Goal: Task Accomplishment & Management: Use online tool/utility

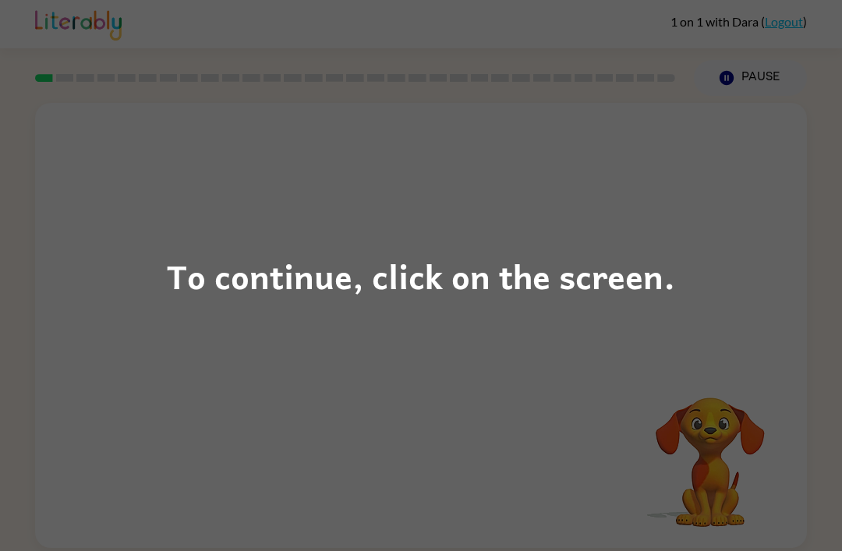
click at [409, 260] on div "To continue, click on the screen." at bounding box center [421, 275] width 508 height 53
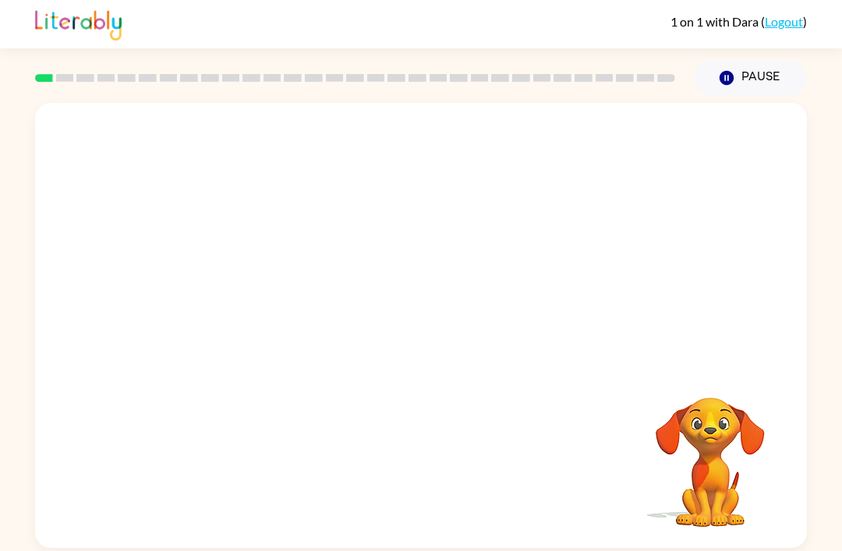
click at [388, 288] on div at bounding box center [421, 234] width 772 height 262
click at [638, 373] on video "Your browser must support playing .mp4 files to use Literably. Please try using…" at bounding box center [710, 451] width 156 height 156
click at [692, 390] on video "Your browser must support playing .mp4 files to use Literably. Please try using…" at bounding box center [710, 451] width 156 height 156
click at [377, 196] on video "Your browser must support playing .mp4 files to use Literably. Please try using…" at bounding box center [421, 234] width 772 height 262
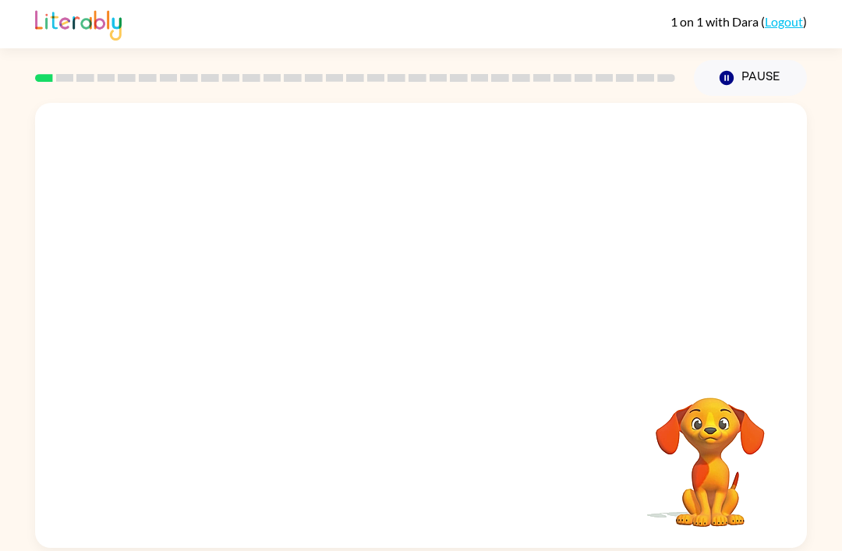
click at [373, 203] on video "Your browser must support playing .mp4 files to use Literably. Please try using…" at bounding box center [421, 234] width 772 height 262
click at [556, 103] on video "Your browser must support playing .mp4 files to use Literably. Please try using…" at bounding box center [421, 234] width 772 height 262
click at [444, 305] on div at bounding box center [421, 333] width 100 height 57
click at [441, 305] on button "button" at bounding box center [421, 333] width 100 height 57
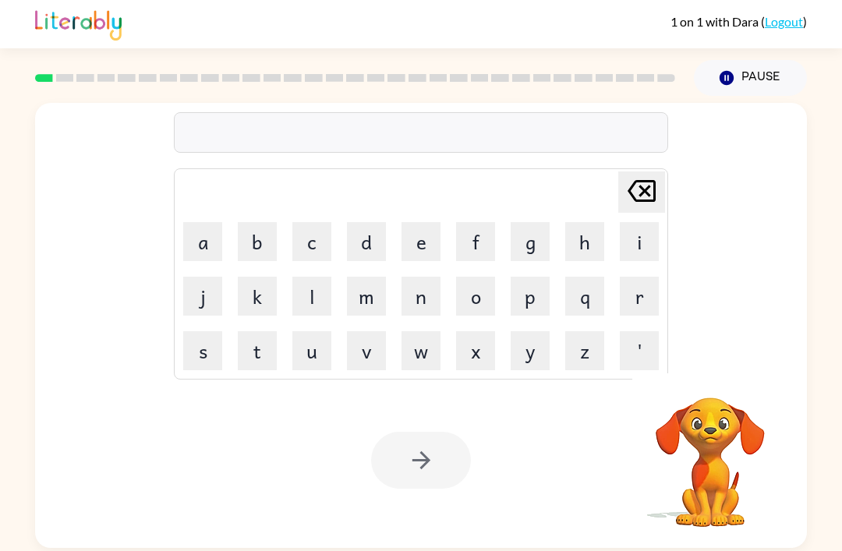
click at [470, 222] on button "f" at bounding box center [475, 241] width 39 height 39
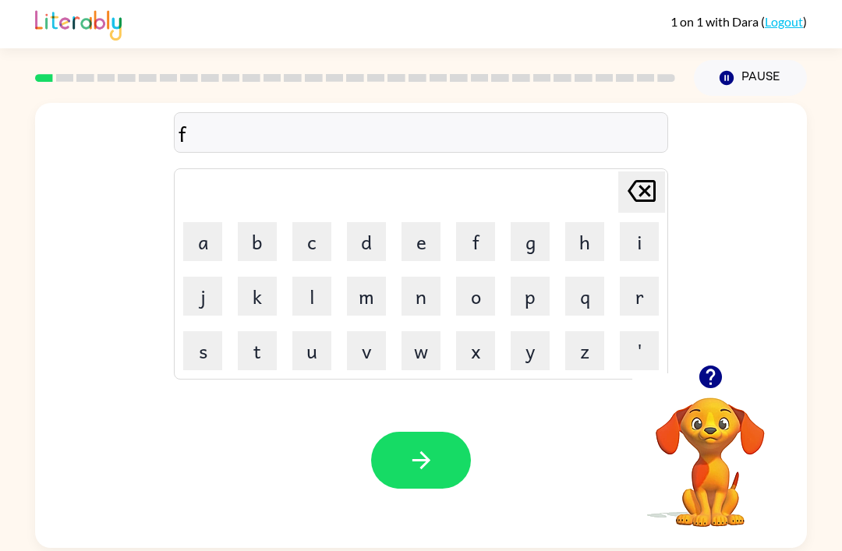
click at [625, 277] on button "r" at bounding box center [639, 296] width 39 height 39
click at [636, 222] on button "i" at bounding box center [639, 241] width 39 height 39
click at [193, 331] on button "s" at bounding box center [202, 350] width 39 height 39
click at [578, 222] on button "h" at bounding box center [584, 241] width 39 height 39
click at [642, 180] on icon at bounding box center [642, 191] width 28 height 22
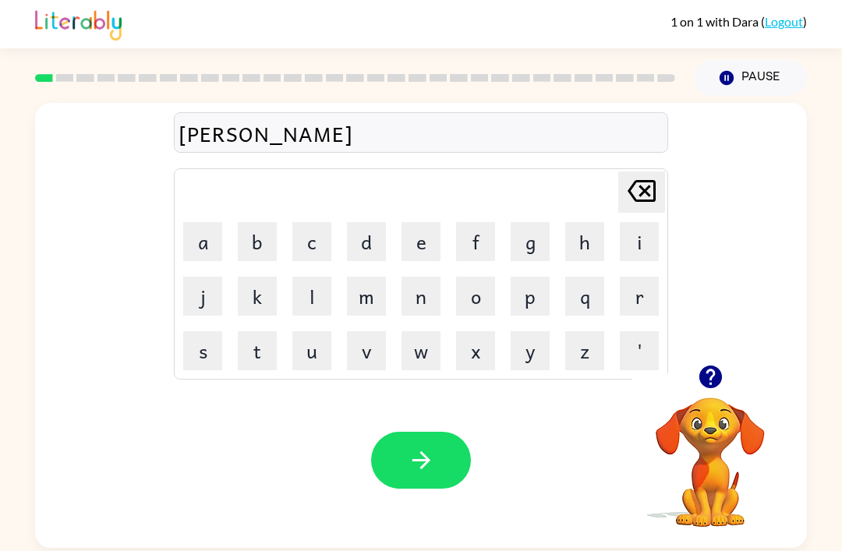
click at [642, 180] on icon at bounding box center [642, 191] width 28 height 22
click at [638, 172] on icon "[PERSON_NAME] last character input" at bounding box center [641, 190] width 37 height 37
click at [632, 172] on icon "[PERSON_NAME] last character input" at bounding box center [641, 190] width 37 height 37
click at [630, 172] on icon "[PERSON_NAME] last character input" at bounding box center [641, 190] width 37 height 37
click at [469, 222] on button "f" at bounding box center [475, 241] width 39 height 39
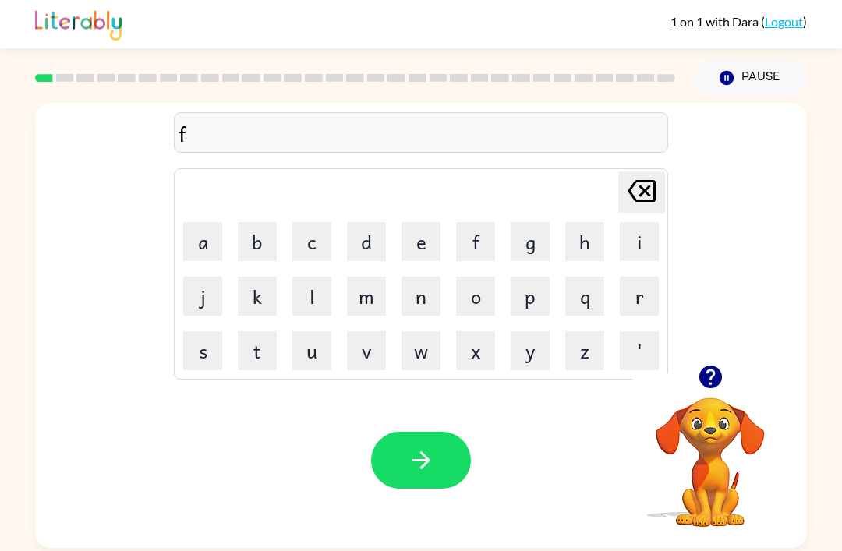
click at [615, 270] on td "r" at bounding box center [639, 296] width 53 height 53
click at [637, 277] on button "r" at bounding box center [639, 296] width 39 height 39
click at [405, 222] on button "e" at bounding box center [421, 241] width 39 height 39
click at [200, 331] on button "s" at bounding box center [202, 350] width 39 height 39
click at [584, 222] on button "h" at bounding box center [584, 241] width 39 height 39
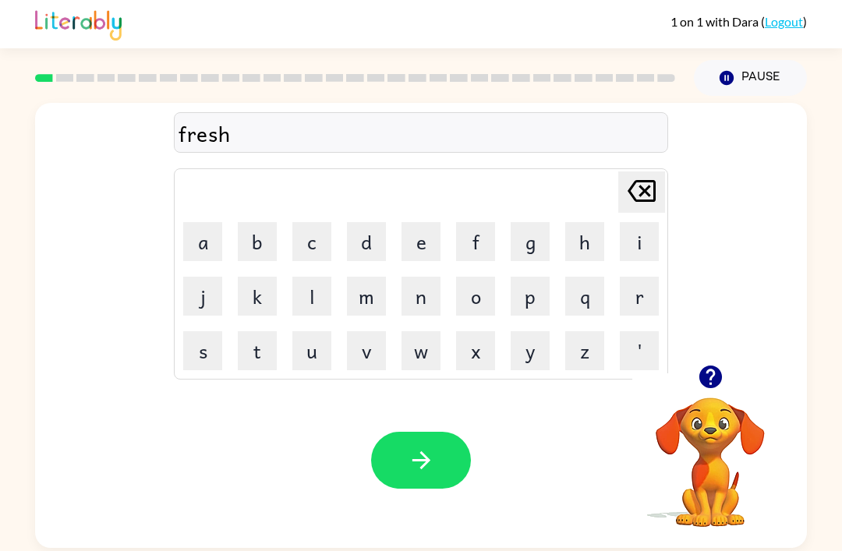
click at [440, 432] on button "button" at bounding box center [421, 460] width 100 height 57
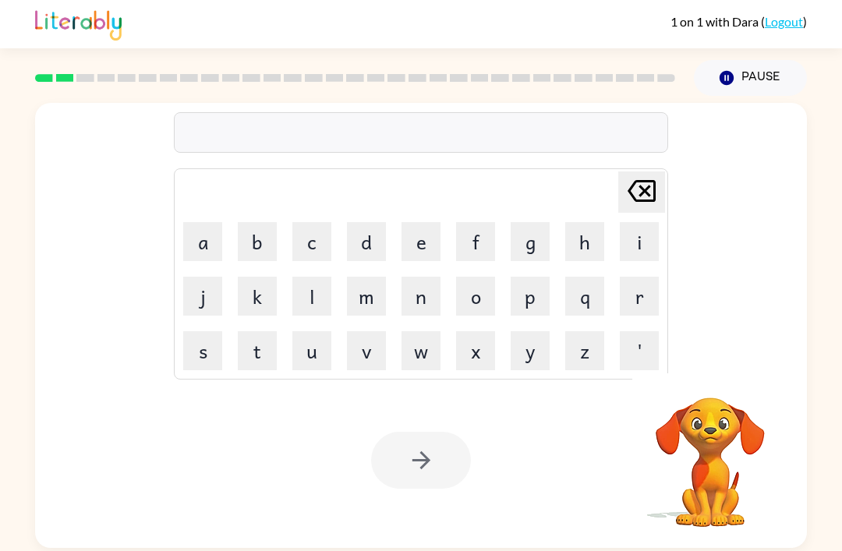
click at [202, 222] on button "a" at bounding box center [202, 241] width 39 height 39
click at [508, 215] on td "g" at bounding box center [530, 241] width 53 height 53
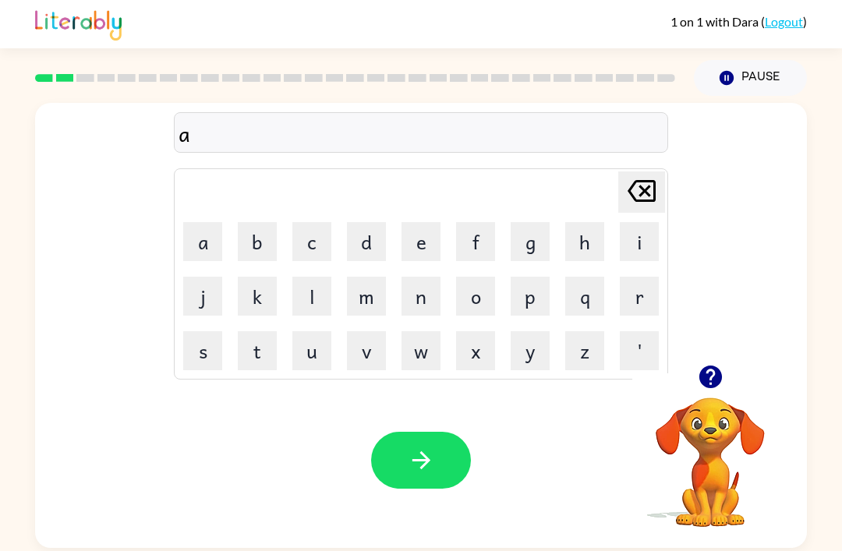
click at [524, 222] on button "g" at bounding box center [530, 241] width 39 height 39
click at [627, 277] on button "r" at bounding box center [639, 296] width 39 height 39
click at [411, 222] on button "e" at bounding box center [421, 241] width 39 height 39
click at [410, 222] on button "e" at bounding box center [421, 241] width 39 height 39
click at [213, 222] on button "a" at bounding box center [202, 241] width 39 height 39
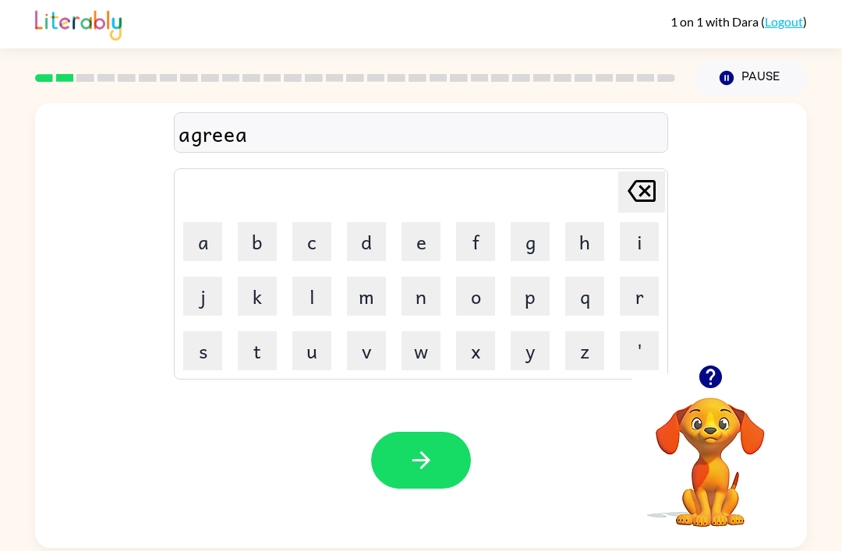
click at [273, 222] on button "b" at bounding box center [257, 241] width 39 height 39
click at [308, 277] on button "l" at bounding box center [311, 296] width 39 height 39
click at [415, 222] on button "e" at bounding box center [421, 241] width 39 height 39
click at [409, 447] on icon "button" at bounding box center [421, 460] width 27 height 27
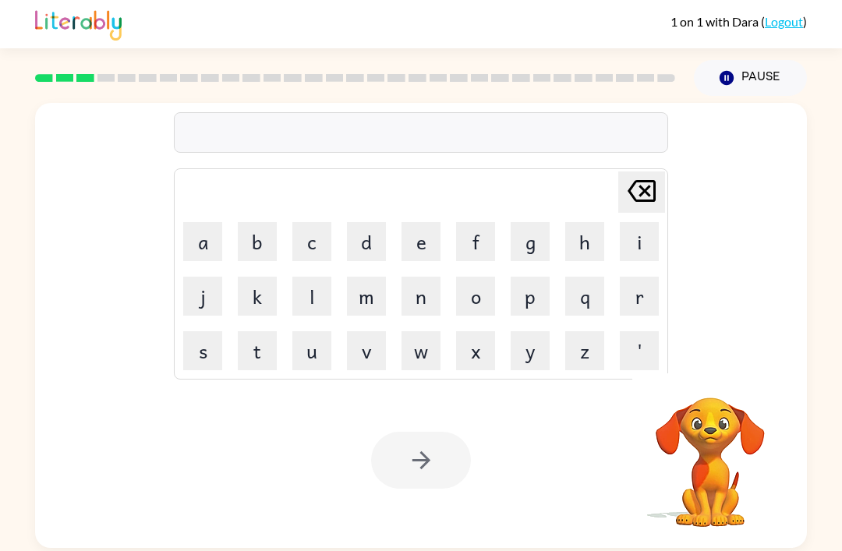
click at [628, 277] on button "r" at bounding box center [639, 296] width 39 height 39
click at [410, 222] on button "e" at bounding box center [421, 241] width 39 height 39
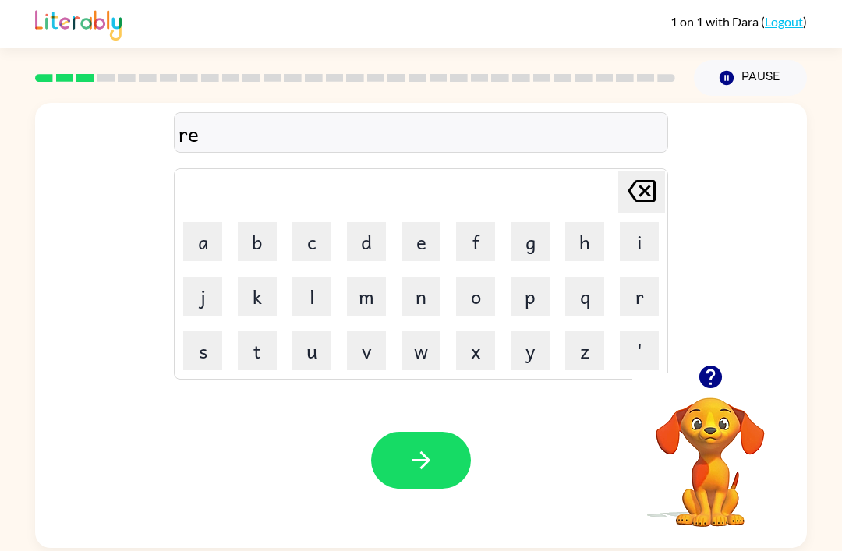
click at [525, 222] on button "g" at bounding box center [530, 241] width 39 height 39
click at [633, 222] on button "i" at bounding box center [639, 241] width 39 height 39
click at [211, 331] on button "s" at bounding box center [202, 350] width 39 height 39
click at [251, 331] on button "t" at bounding box center [257, 350] width 39 height 39
click at [207, 222] on button "a" at bounding box center [202, 241] width 39 height 39
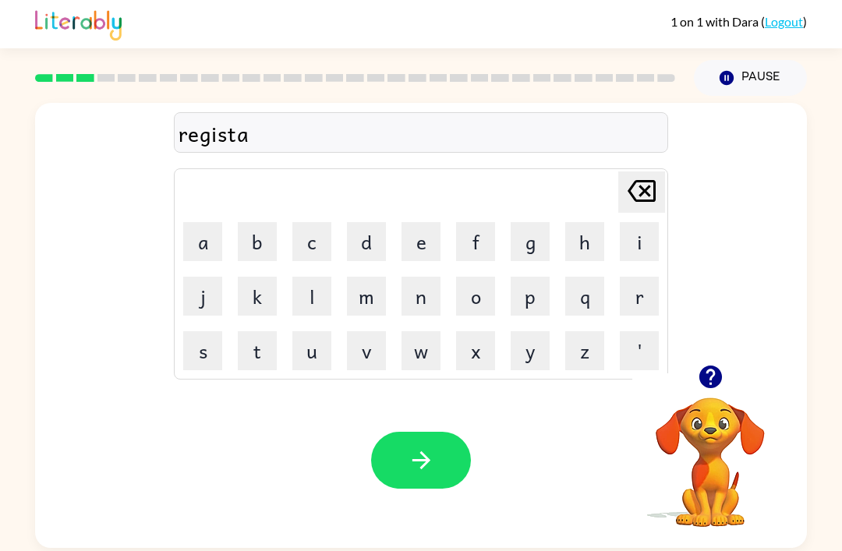
click at [268, 331] on button "t" at bounding box center [257, 350] width 39 height 39
click at [628, 222] on button "i" at bounding box center [639, 241] width 39 height 39
click at [526, 222] on button "g" at bounding box center [530, 241] width 39 height 39
click at [642, 172] on icon "[PERSON_NAME] last character input" at bounding box center [641, 190] width 37 height 37
click at [470, 277] on button "o" at bounding box center [475, 296] width 39 height 39
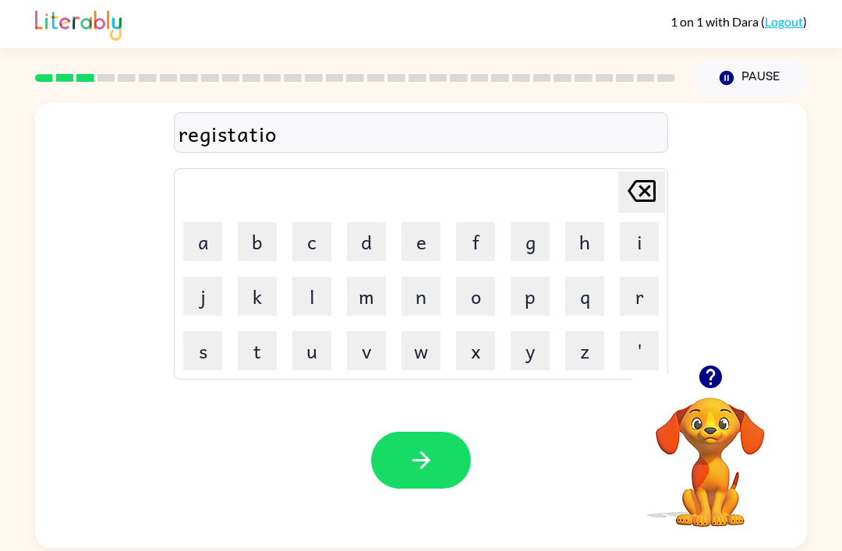
click at [423, 277] on button "n" at bounding box center [421, 296] width 39 height 39
click at [416, 447] on icon "button" at bounding box center [421, 460] width 27 height 27
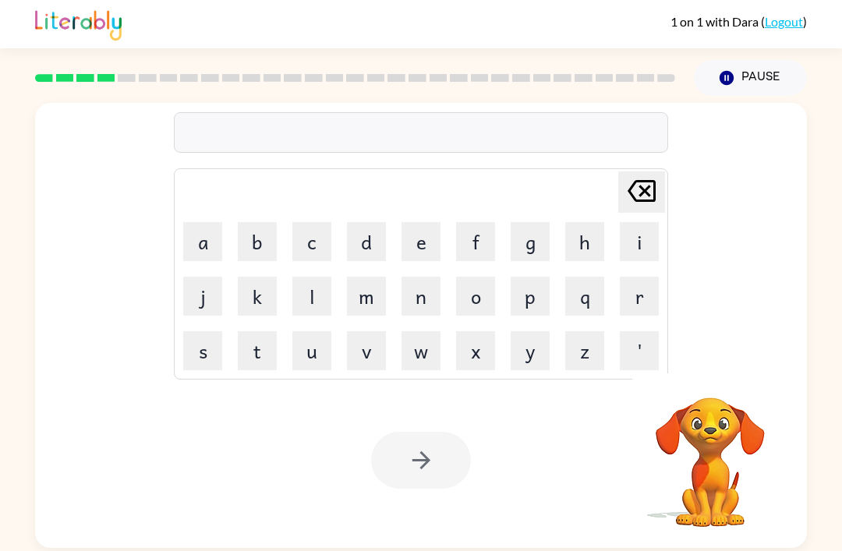
click at [639, 222] on button "i" at bounding box center [639, 241] width 39 height 39
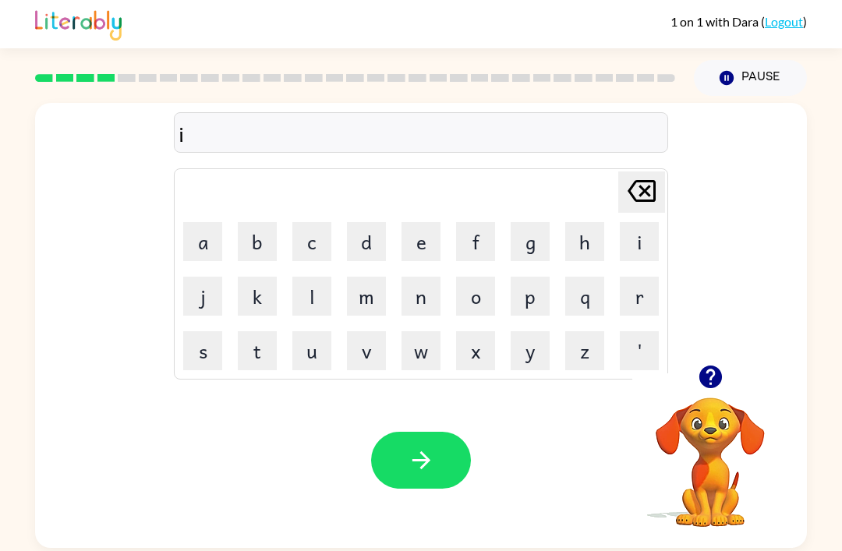
click at [384, 277] on button "m" at bounding box center [366, 296] width 39 height 39
click at [518, 277] on button "p" at bounding box center [530, 296] width 39 height 39
click at [481, 277] on button "o" at bounding box center [475, 296] width 39 height 39
click at [317, 277] on button "l" at bounding box center [311, 296] width 39 height 39
click at [632, 222] on button "i" at bounding box center [639, 241] width 39 height 39
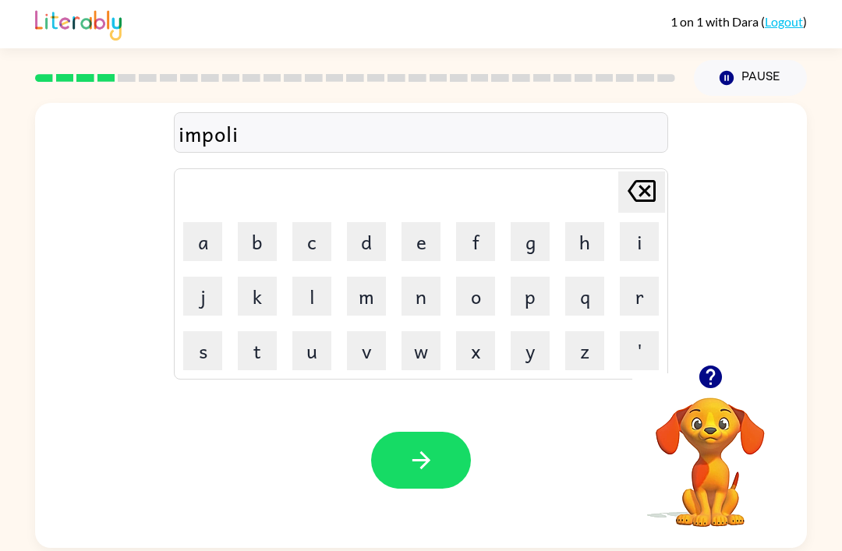
click at [250, 331] on button "t" at bounding box center [257, 350] width 39 height 39
click at [438, 277] on button "n" at bounding box center [421, 296] width 39 height 39
click at [440, 222] on button "e" at bounding box center [421, 241] width 39 height 39
click at [195, 331] on button "s" at bounding box center [202, 350] width 39 height 39
click at [197, 324] on td "s" at bounding box center [202, 350] width 53 height 53
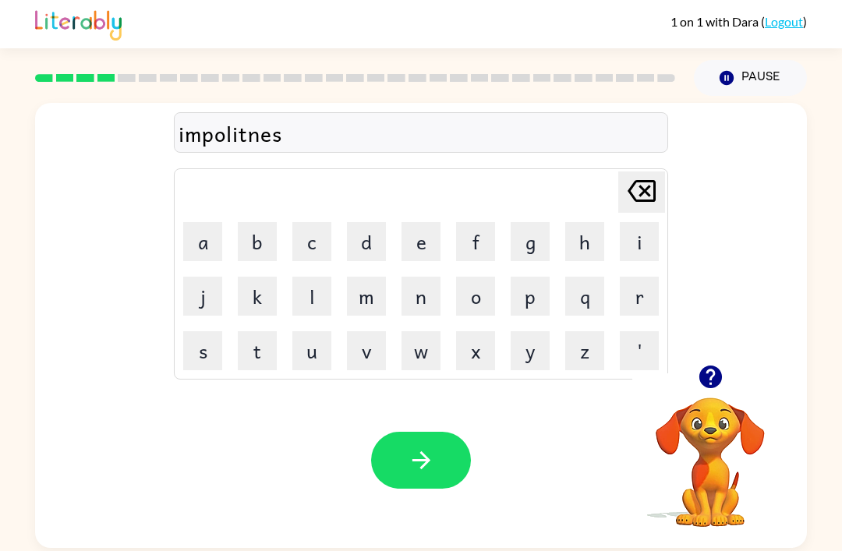
click at [199, 331] on button "s" at bounding box center [202, 350] width 39 height 39
click at [447, 432] on button "button" at bounding box center [421, 460] width 100 height 57
click at [381, 222] on button "d" at bounding box center [366, 241] width 39 height 39
click at [416, 222] on button "e" at bounding box center [421, 241] width 39 height 39
click at [648, 277] on button "r" at bounding box center [639, 296] width 39 height 39
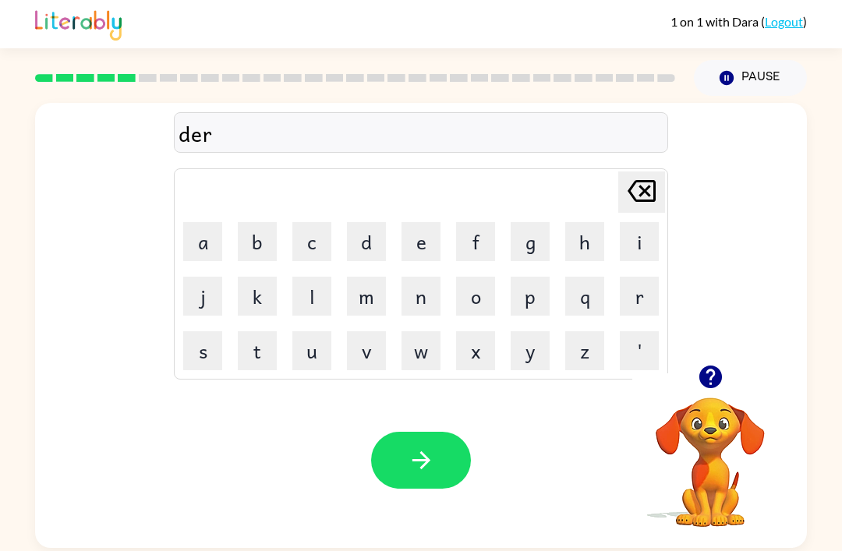
click at [191, 222] on button "a" at bounding box center [202, 241] width 39 height 39
click at [203, 331] on button "s" at bounding box center [202, 350] width 39 height 39
click at [642, 222] on button "i" at bounding box center [639, 241] width 39 height 39
click at [487, 277] on button "o" at bounding box center [475, 296] width 39 height 39
click at [426, 277] on button "n" at bounding box center [421, 296] width 39 height 39
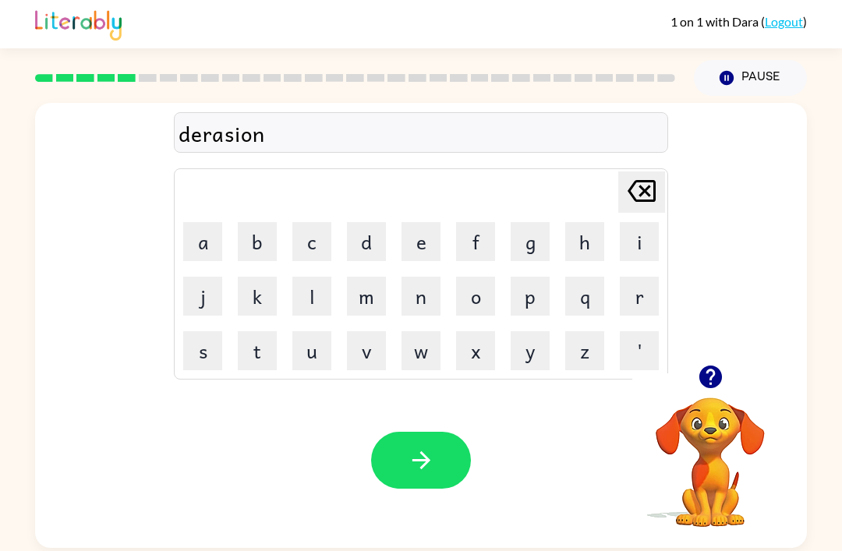
click at [448, 432] on button "button" at bounding box center [421, 460] width 100 height 57
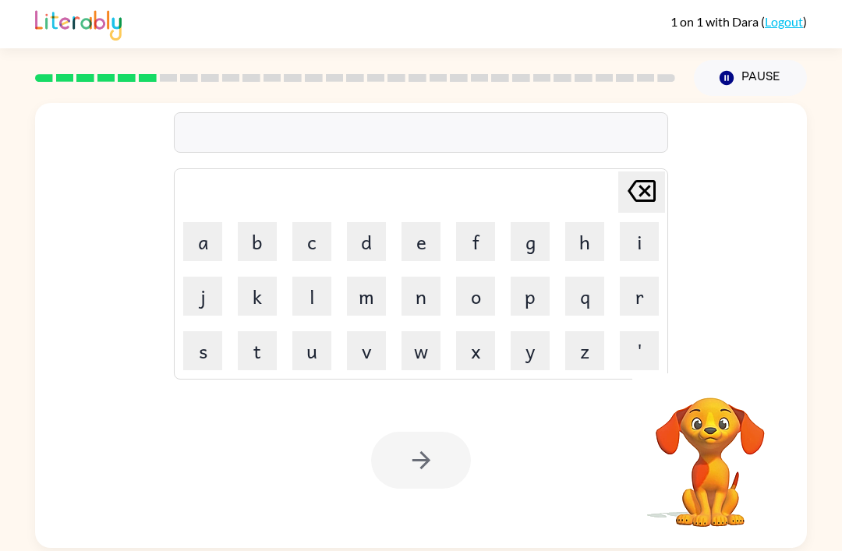
click at [214, 222] on button "a" at bounding box center [202, 241] width 39 height 39
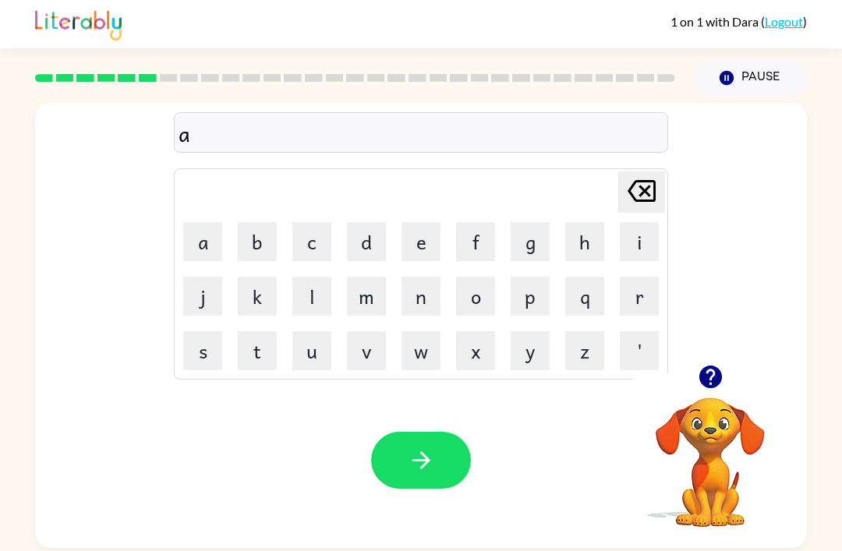
click at [364, 277] on button "m" at bounding box center [366, 296] width 39 height 39
click at [478, 277] on button "o" at bounding box center [475, 296] width 39 height 39
click at [487, 222] on button "f" at bounding box center [475, 241] width 39 height 39
click at [638, 172] on icon "[PERSON_NAME] last character input" at bounding box center [641, 190] width 37 height 37
click at [322, 331] on button "u" at bounding box center [311, 350] width 39 height 39
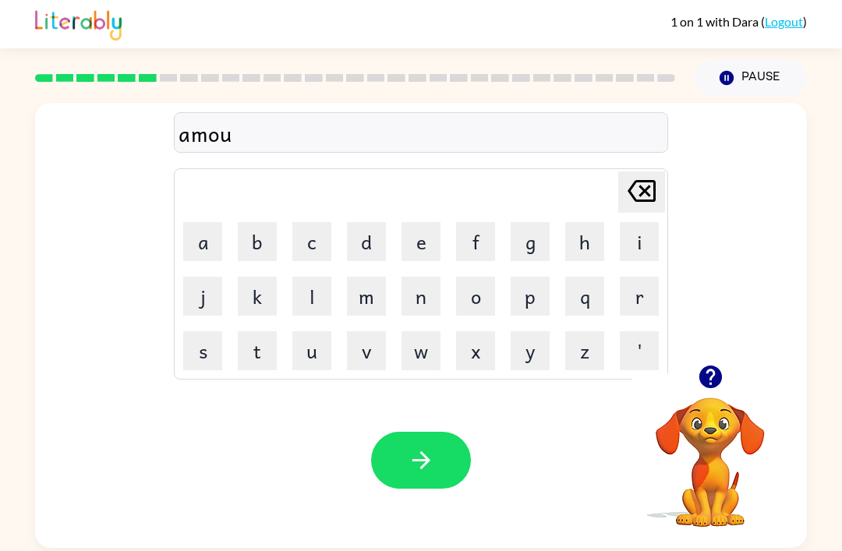
click at [377, 277] on button "m" at bounding box center [366, 296] width 39 height 39
click at [422, 222] on button "e" at bounding box center [421, 241] width 39 height 39
click at [430, 277] on button "n" at bounding box center [421, 296] width 39 height 39
click at [263, 331] on button "t" at bounding box center [257, 350] width 39 height 39
click at [427, 432] on button "button" at bounding box center [421, 460] width 100 height 57
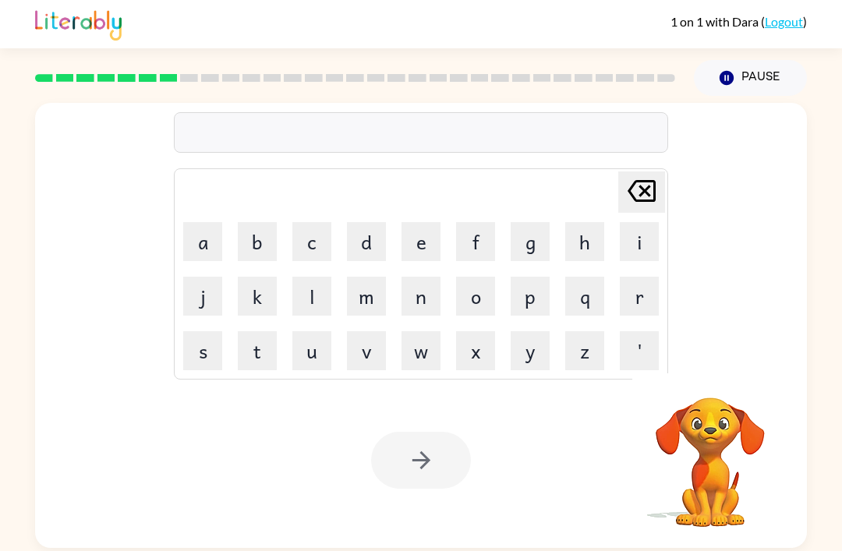
click at [250, 331] on button "t" at bounding box center [257, 350] width 39 height 39
click at [200, 222] on button "a" at bounding box center [202, 241] width 39 height 39
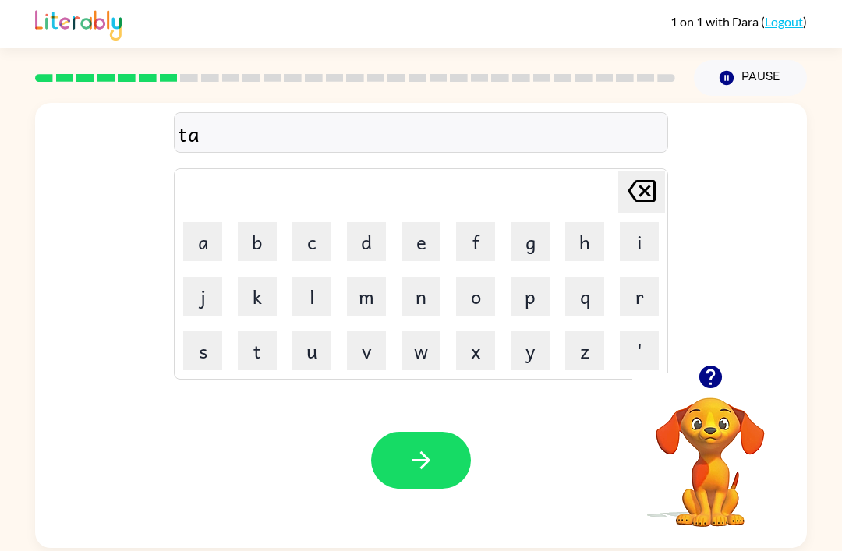
click at [260, 222] on button "b" at bounding box center [257, 241] width 39 height 39
click at [307, 277] on button "l" at bounding box center [311, 296] width 39 height 39
click at [422, 222] on button "e" at bounding box center [421, 241] width 39 height 39
click at [451, 432] on button "button" at bounding box center [421, 460] width 100 height 57
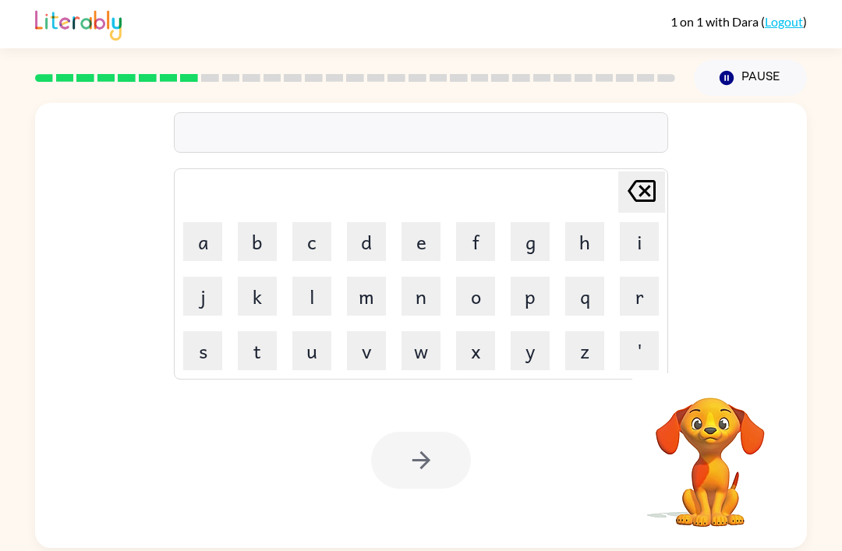
click at [607, 112] on div at bounding box center [421, 132] width 494 height 41
click at [215, 112] on div at bounding box center [421, 132] width 494 height 41
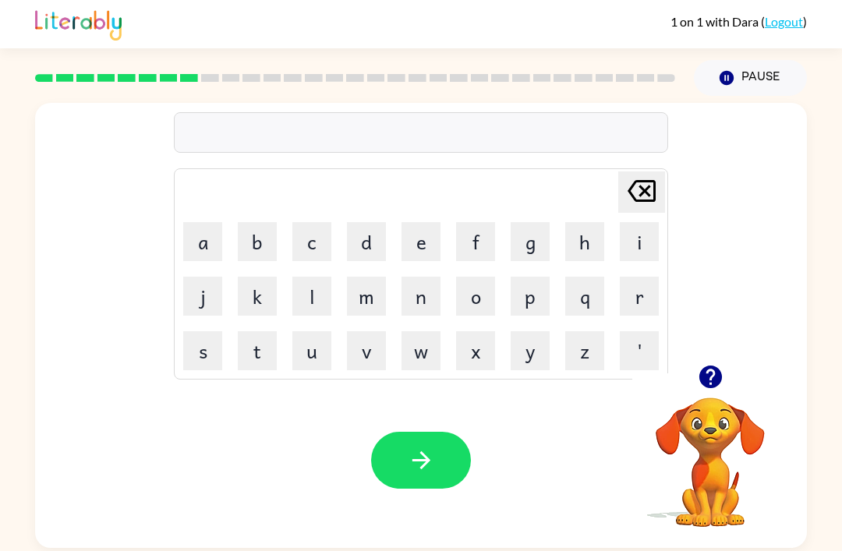
click at [626, 277] on button "r" at bounding box center [639, 296] width 39 height 39
click at [428, 222] on button "e" at bounding box center [421, 241] width 39 height 39
click at [301, 270] on td "l" at bounding box center [311, 296] width 53 height 53
click at [319, 222] on button "c" at bounding box center [311, 241] width 39 height 39
click at [266, 331] on button "t" at bounding box center [257, 350] width 39 height 39
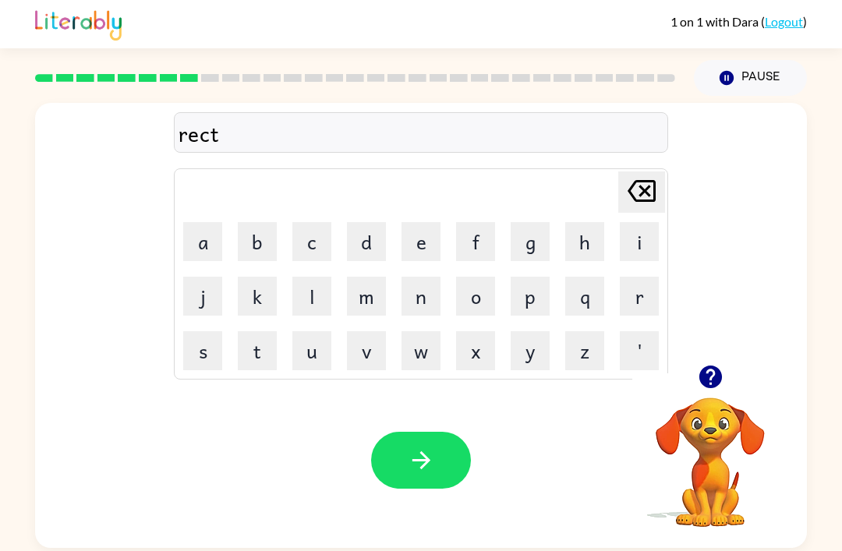
click at [202, 222] on button "a" at bounding box center [202, 241] width 39 height 39
click at [519, 222] on button "g" at bounding box center [530, 241] width 39 height 39
click at [313, 277] on button "l" at bounding box center [311, 296] width 39 height 39
click at [425, 222] on button "e" at bounding box center [421, 241] width 39 height 39
click at [448, 432] on button "button" at bounding box center [421, 460] width 100 height 57
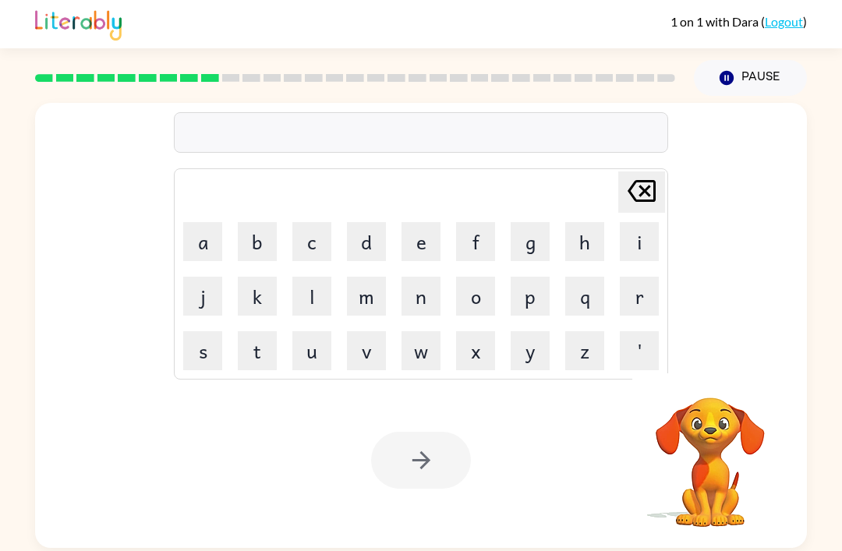
click at [384, 277] on button "m" at bounding box center [366, 296] width 39 height 39
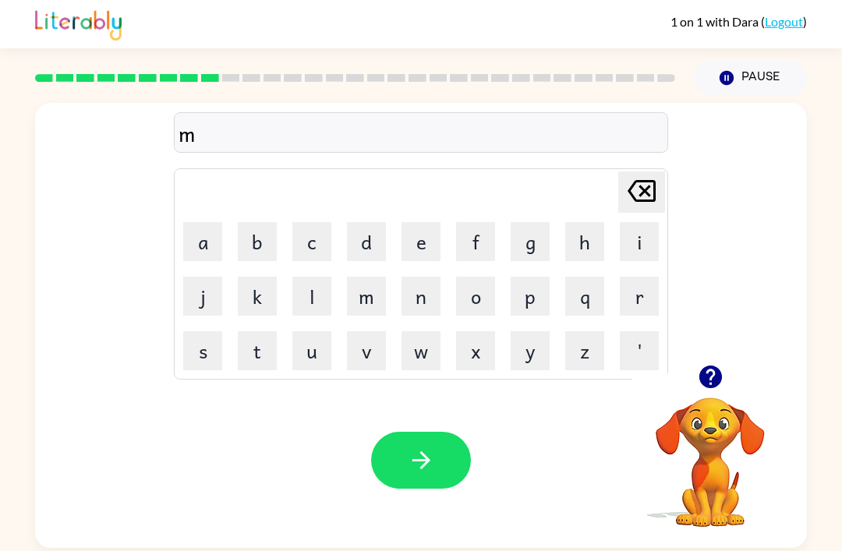
click at [324, 331] on button "u" at bounding box center [311, 350] width 39 height 39
click at [639, 172] on icon "[PERSON_NAME] last character input" at bounding box center [641, 190] width 37 height 37
click at [489, 277] on button "o" at bounding box center [475, 296] width 39 height 39
click at [317, 331] on button "u" at bounding box center [311, 350] width 39 height 39
click at [424, 277] on button "n" at bounding box center [421, 296] width 39 height 39
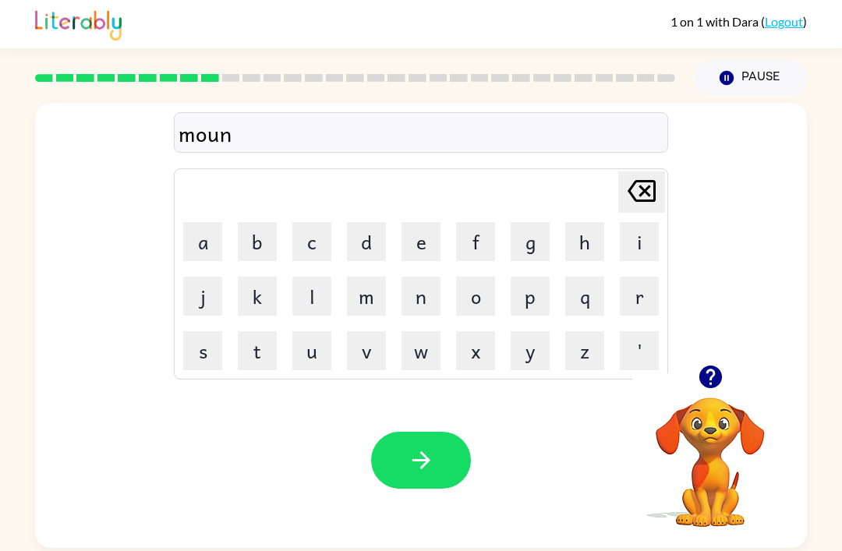
click at [472, 222] on button "f" at bounding box center [475, 241] width 39 height 39
click at [321, 331] on button "u" at bounding box center [311, 350] width 39 height 39
click at [304, 222] on button "c" at bounding box center [311, 241] width 39 height 39
click at [264, 331] on button "t" at bounding box center [257, 350] width 39 height 39
click at [602, 222] on button "h" at bounding box center [584, 241] width 39 height 39
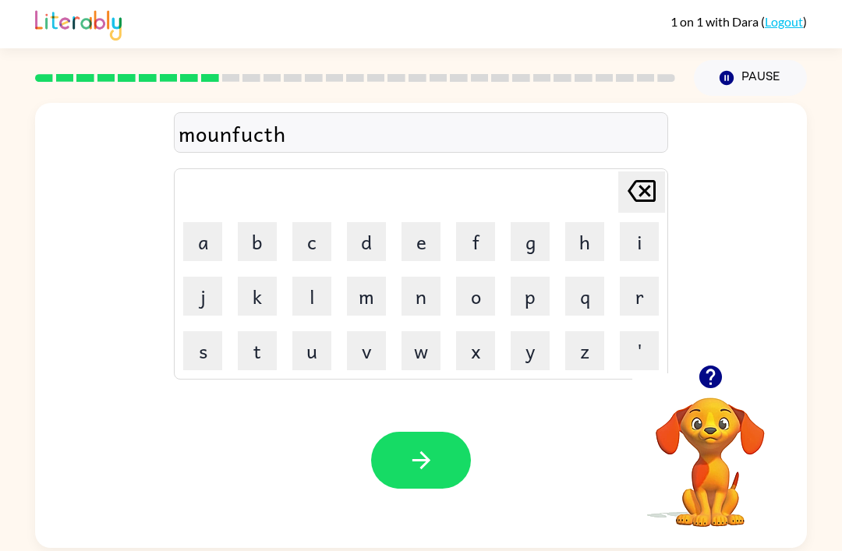
click at [483, 277] on button "o" at bounding box center [475, 296] width 39 height 39
click at [648, 172] on icon "[PERSON_NAME] last character input" at bounding box center [641, 190] width 37 height 37
click at [621, 222] on button "i" at bounding box center [639, 241] width 39 height 39
click at [490, 277] on button "o" at bounding box center [475, 296] width 39 height 39
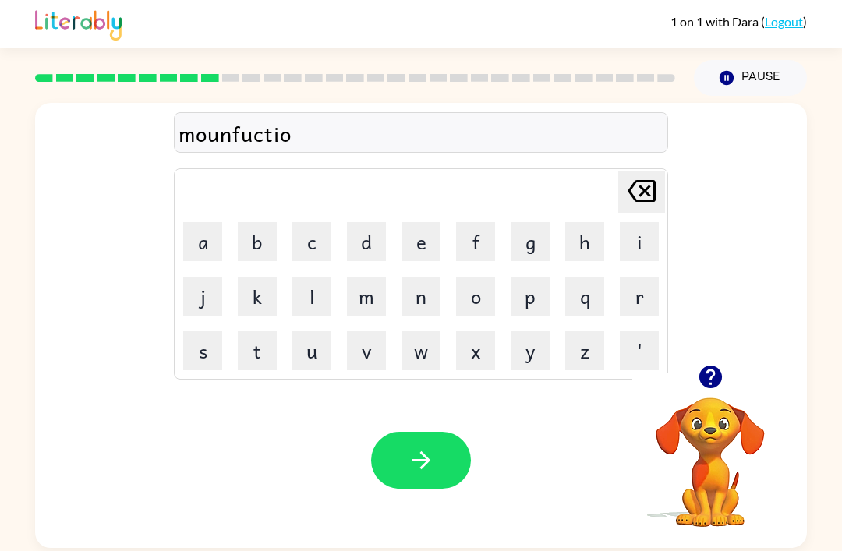
click at [410, 277] on button "n" at bounding box center [421, 296] width 39 height 39
click at [441, 432] on button "button" at bounding box center [421, 460] width 100 height 57
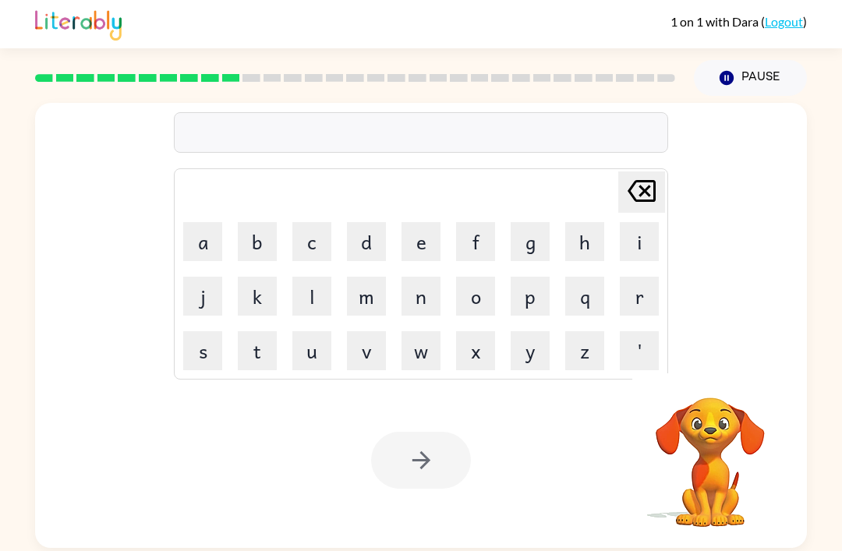
click at [322, 331] on button "u" at bounding box center [311, 350] width 39 height 39
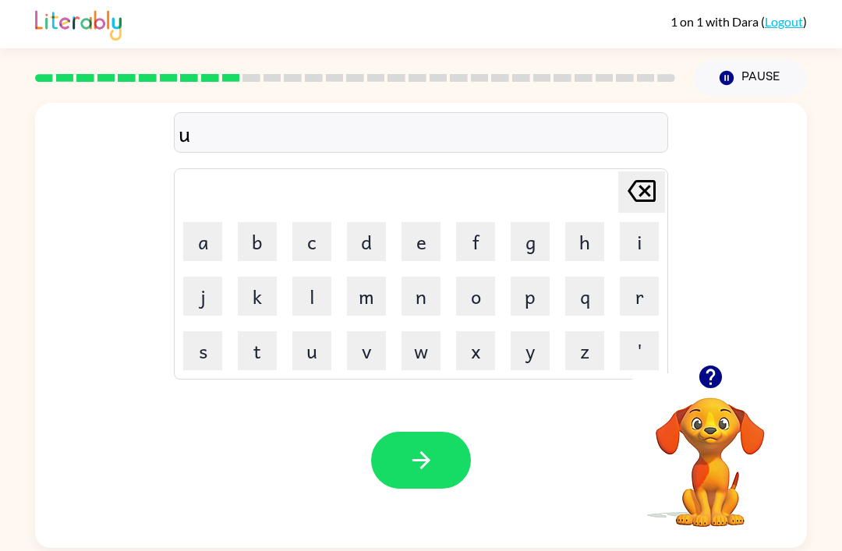
click at [430, 277] on button "n" at bounding box center [421, 296] width 39 height 39
click at [317, 331] on button "u" at bounding box center [311, 350] width 39 height 39
click at [316, 222] on button "c" at bounding box center [311, 241] width 39 height 39
click at [629, 222] on button "i" at bounding box center [639, 241] width 39 height 39
click at [268, 277] on button "k" at bounding box center [257, 296] width 39 height 39
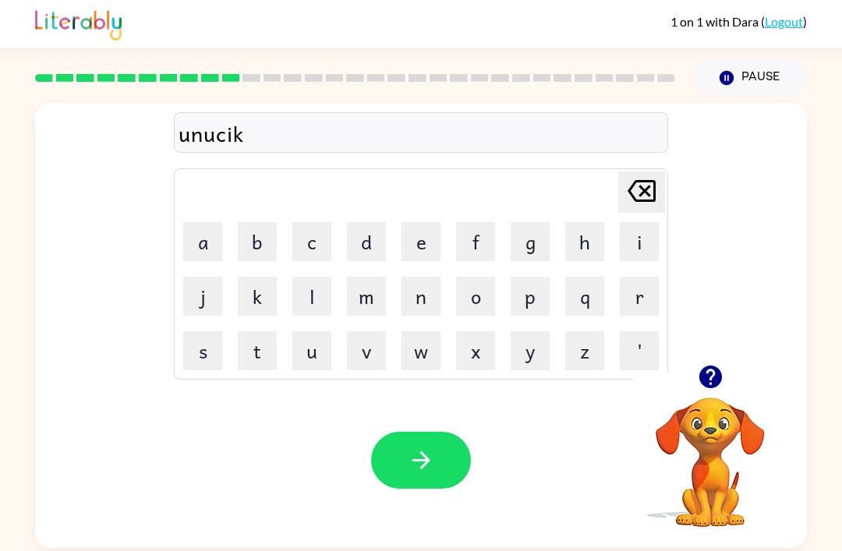
click at [413, 222] on button "e" at bounding box center [421, 241] width 39 height 39
click at [412, 447] on icon "button" at bounding box center [421, 460] width 27 height 27
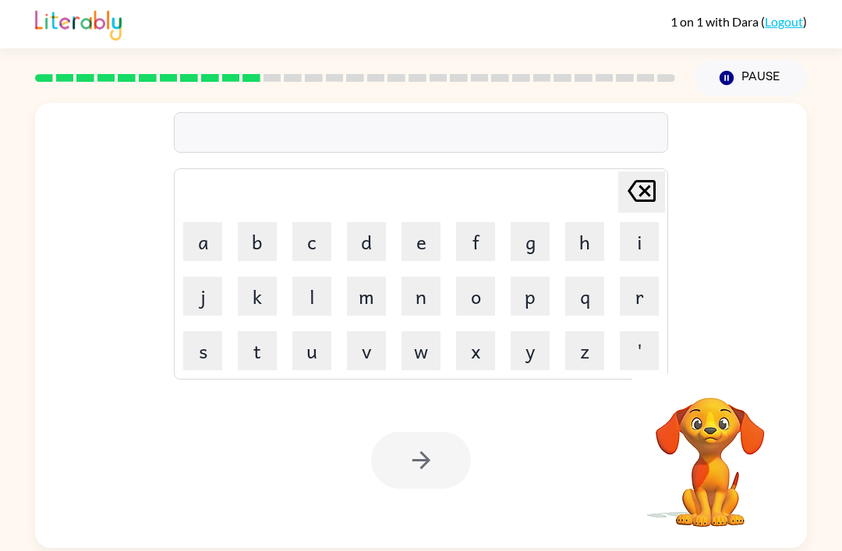
click at [221, 331] on button "s" at bounding box center [202, 350] width 39 height 39
click at [274, 331] on button "t" at bounding box center [257, 350] width 39 height 39
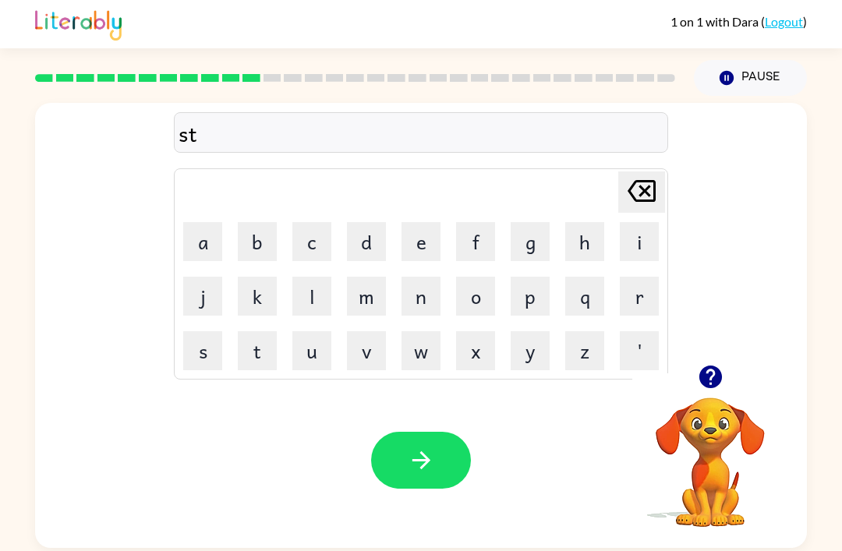
click at [646, 277] on button "r" at bounding box center [639, 296] width 39 height 39
click at [626, 222] on button "i" at bounding box center [639, 241] width 39 height 39
click at [372, 331] on button "v" at bounding box center [366, 350] width 39 height 39
click at [642, 222] on button "i" at bounding box center [639, 241] width 39 height 39
click at [421, 222] on button "e" at bounding box center [421, 241] width 39 height 39
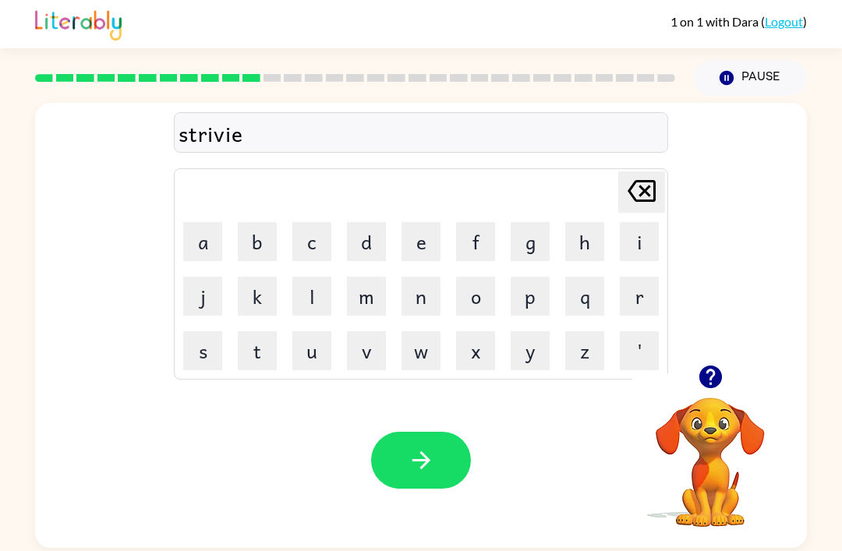
click at [423, 451] on icon "button" at bounding box center [421, 460] width 18 height 18
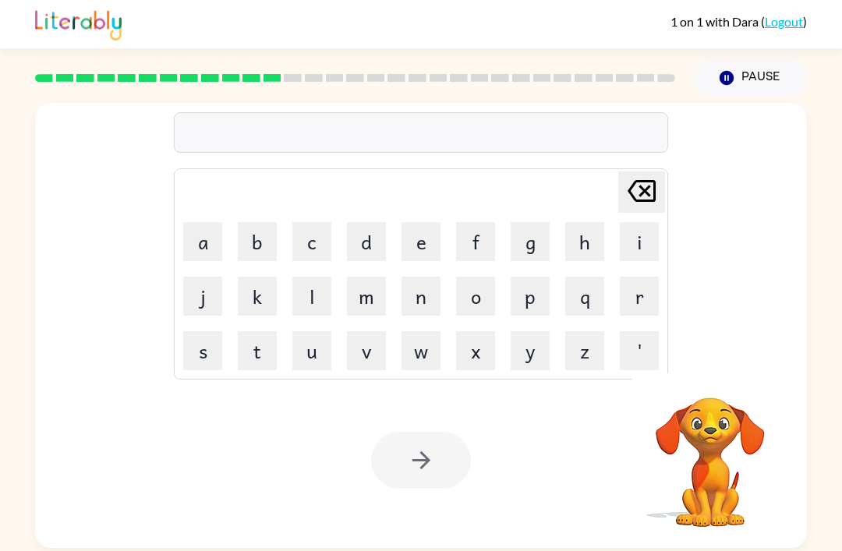
click at [478, 460] on div "Your browser must support playing .mp4 files to use Literably. Please try using…" at bounding box center [421, 460] width 772 height 175
click at [477, 460] on div "Your browser must support playing .mp4 files to use Literably. Please try using…" at bounding box center [421, 460] width 772 height 175
click at [479, 476] on div "Your browser must support playing .mp4 files to use Literably. Please try using…" at bounding box center [421, 460] width 772 height 175
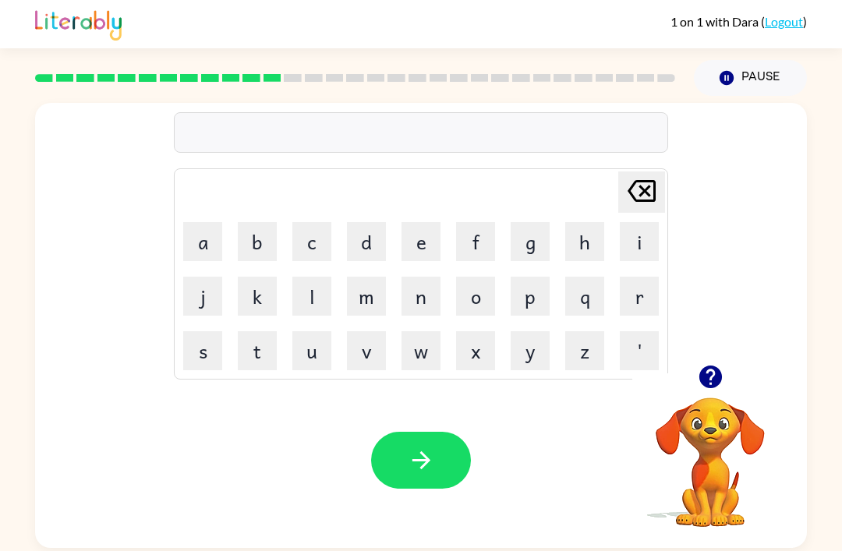
click at [426, 475] on div "Your browser must support playing .mp4 files to use Literably. Please try using…" at bounding box center [421, 460] width 772 height 175
click at [474, 479] on div "Your browser must support playing .mp4 files to use Literably. Please try using…" at bounding box center [421, 460] width 772 height 175
click at [419, 222] on button "e" at bounding box center [421, 241] width 39 height 39
click at [482, 331] on button "x" at bounding box center [475, 350] width 39 height 39
click at [257, 331] on button "t" at bounding box center [257, 350] width 39 height 39
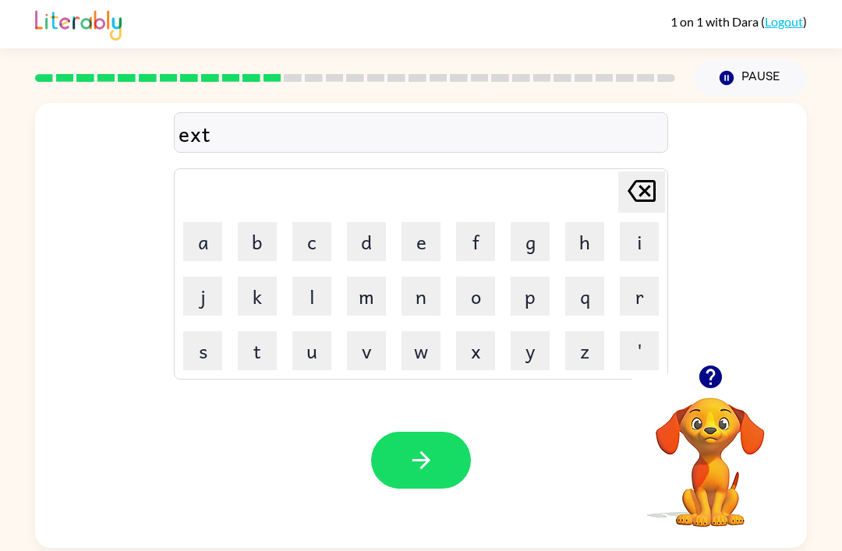
click at [628, 277] on button "r" at bounding box center [639, 296] width 39 height 39
click at [436, 222] on button "e" at bounding box center [421, 241] width 39 height 39
click at [373, 277] on button "m" at bounding box center [366, 296] width 39 height 39
click at [416, 222] on button "e" at bounding box center [421, 241] width 39 height 39
click at [430, 373] on div "Your browser must support playing .mp4 files to use Literably. Please try using…" at bounding box center [421, 460] width 772 height 175
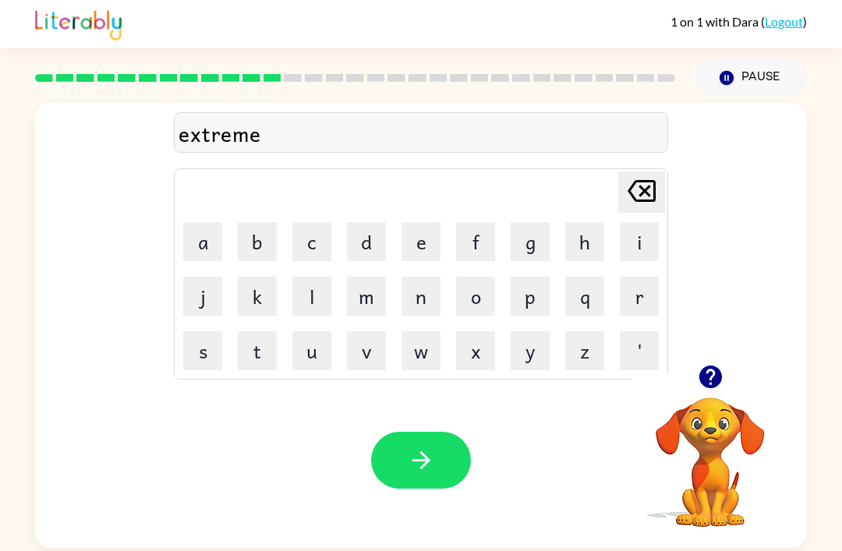
click at [460, 432] on button "button" at bounding box center [421, 460] width 100 height 57
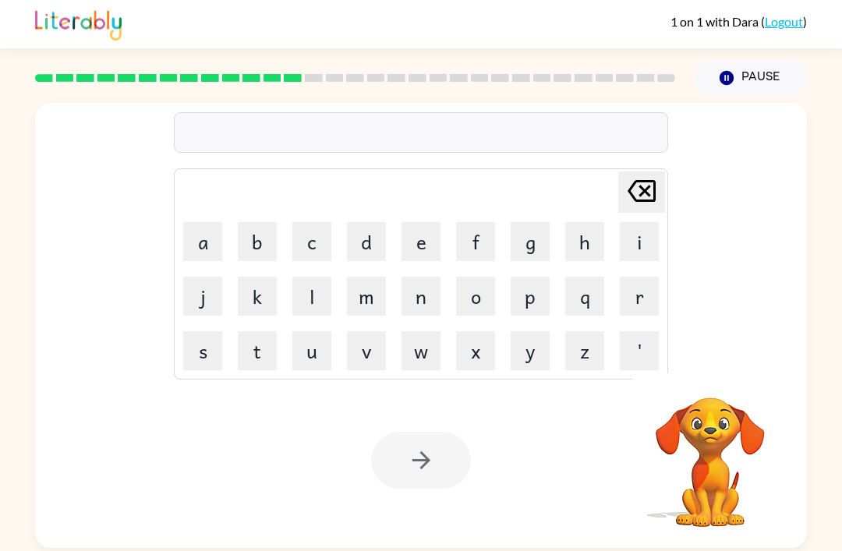
click at [209, 331] on button "s" at bounding box center [202, 350] width 39 height 39
click at [435, 331] on button "w" at bounding box center [421, 350] width 39 height 39
click at [415, 222] on button "e" at bounding box center [421, 241] width 39 height 39
click at [414, 222] on button "e" at bounding box center [421, 241] width 39 height 39
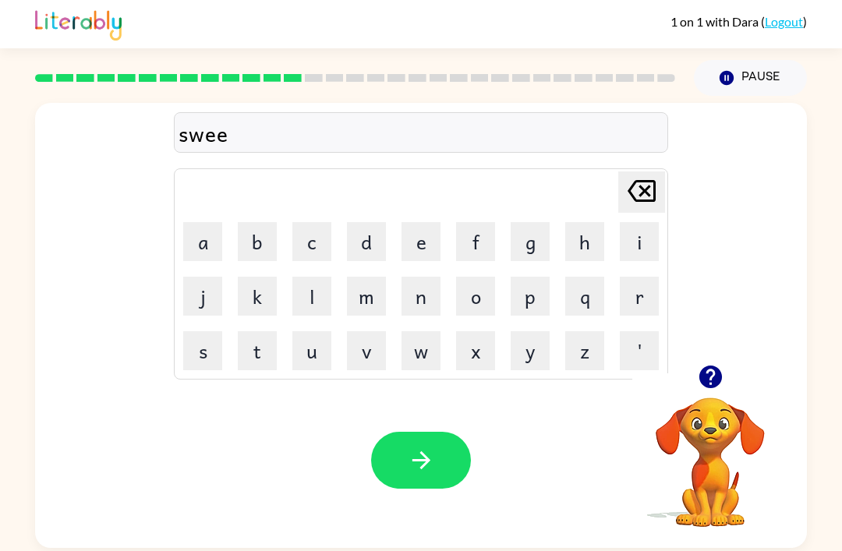
click at [260, 331] on button "t" at bounding box center [257, 350] width 39 height 39
click at [432, 277] on button "n" at bounding box center [421, 296] width 39 height 39
click at [417, 222] on button "e" at bounding box center [421, 241] width 39 height 39
click at [206, 331] on button "s" at bounding box center [202, 350] width 39 height 39
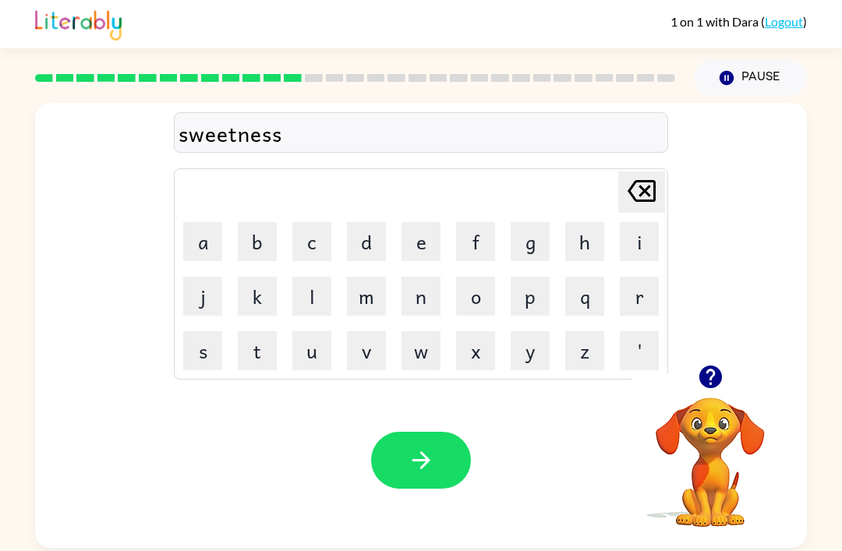
click at [441, 432] on button "button" at bounding box center [421, 460] width 100 height 57
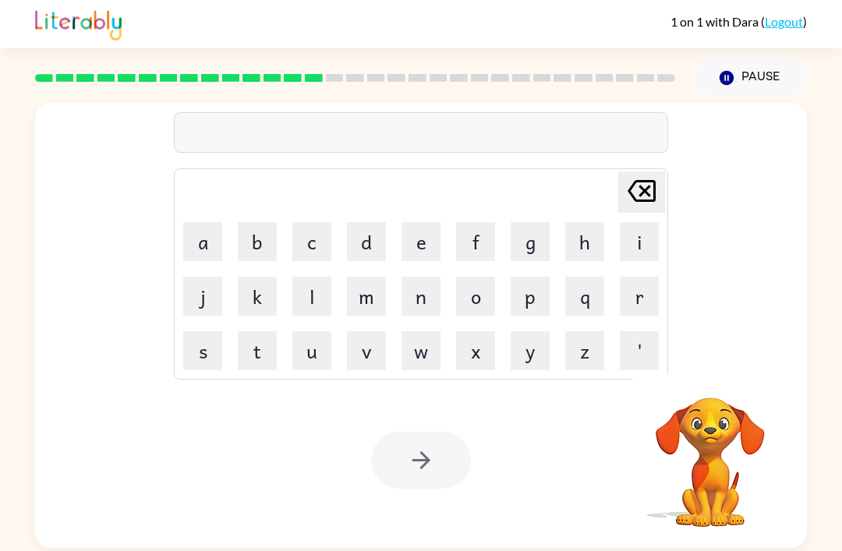
click at [531, 277] on button "p" at bounding box center [530, 296] width 39 height 39
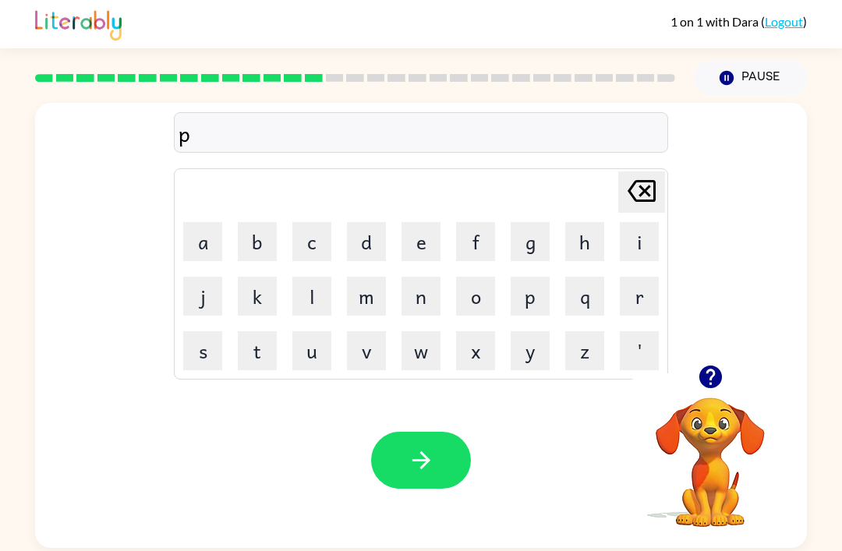
click at [632, 277] on button "r" at bounding box center [639, 296] width 39 height 39
click at [476, 277] on button "o" at bounding box center [475, 296] width 39 height 39
click at [255, 331] on button "t" at bounding box center [257, 350] width 39 height 39
click at [396, 215] on td "e" at bounding box center [421, 241] width 53 height 53
click at [210, 331] on button "s" at bounding box center [202, 350] width 39 height 39
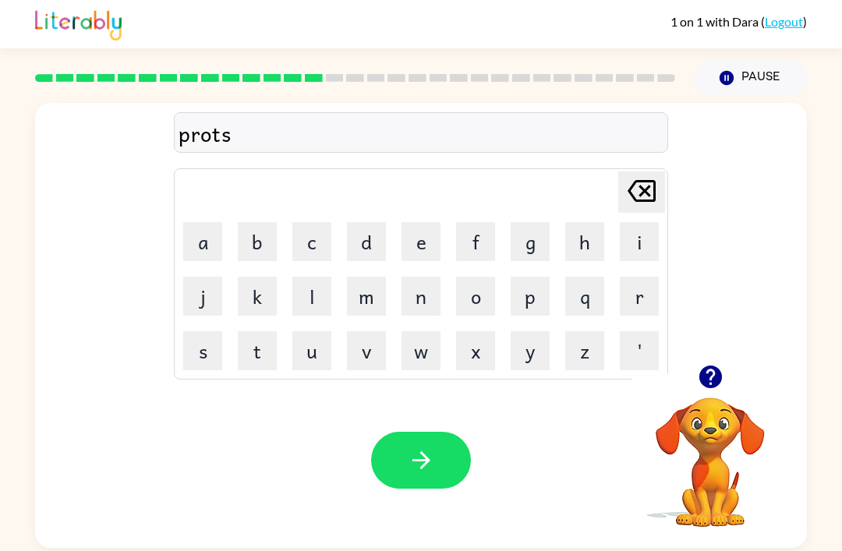
click at [633, 180] on icon at bounding box center [642, 191] width 28 height 22
click at [417, 222] on button "e" at bounding box center [421, 241] width 39 height 39
click at [211, 331] on button "s" at bounding box center [202, 350] width 39 height 39
click at [275, 331] on button "t" at bounding box center [257, 350] width 39 height 39
click at [409, 447] on icon "button" at bounding box center [421, 460] width 27 height 27
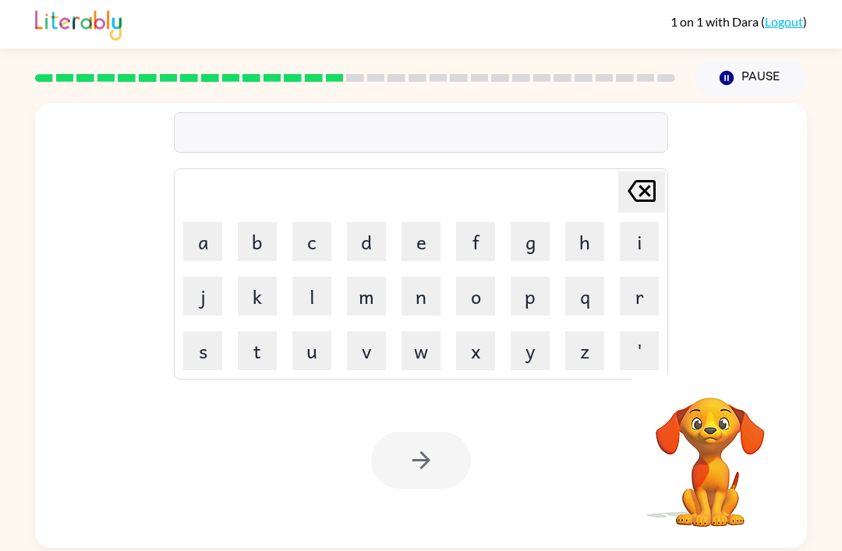
click at [211, 331] on button "s" at bounding box center [202, 350] width 39 height 39
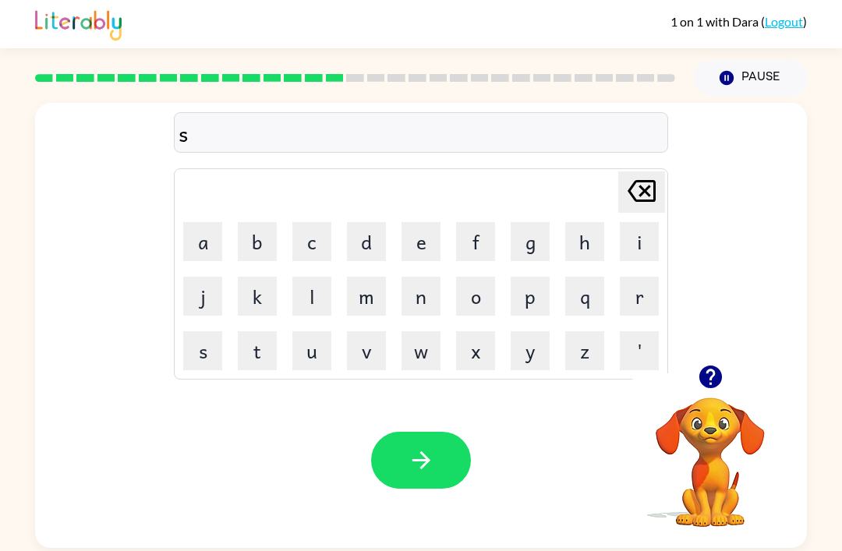
click at [255, 331] on button "t" at bounding box center [257, 350] width 39 height 39
click at [649, 172] on icon "[PERSON_NAME] last character input" at bounding box center [641, 190] width 37 height 37
click at [264, 331] on button "t" at bounding box center [257, 350] width 39 height 39
click at [479, 277] on button "o" at bounding box center [475, 296] width 39 height 39
click at [643, 277] on button "r" at bounding box center [639, 296] width 39 height 39
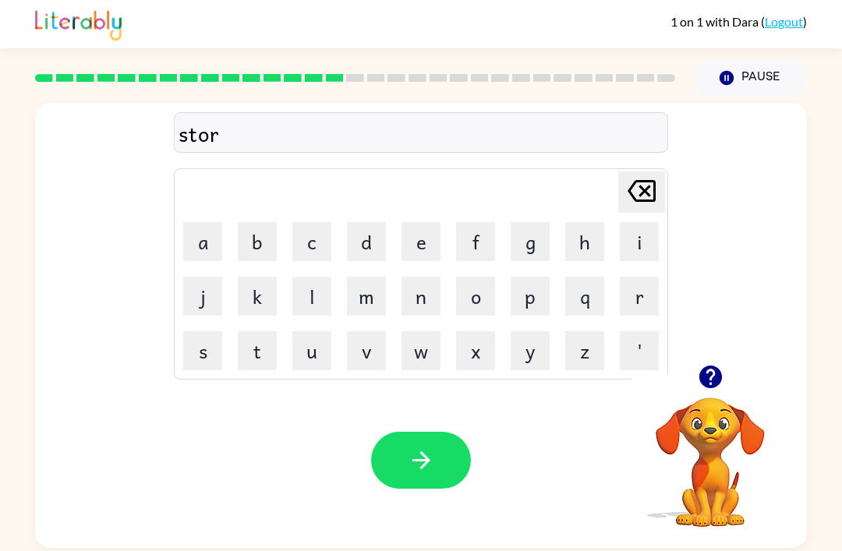
click at [373, 277] on button "m" at bounding box center [366, 296] width 39 height 39
click at [455, 432] on button "button" at bounding box center [421, 460] width 100 height 57
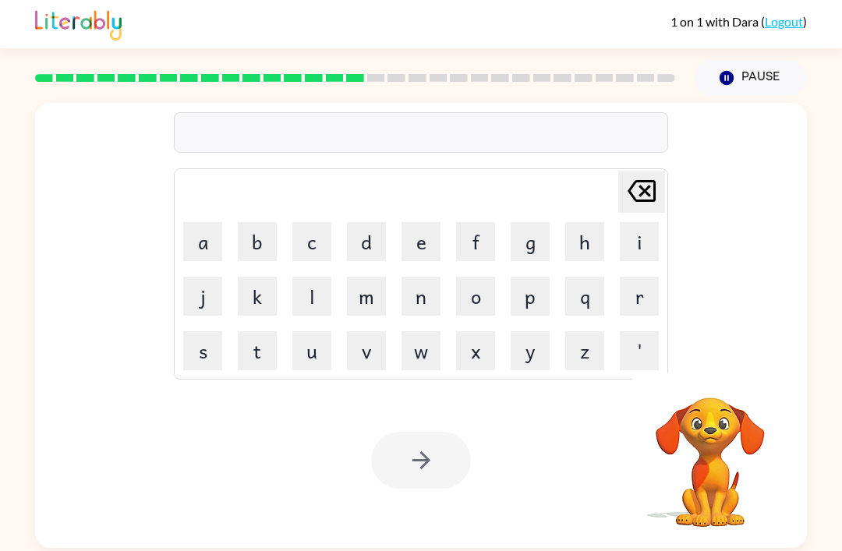
click at [101, 103] on div "[PERSON_NAME] last character input a b c d e f g h i j k l m n o p q r s t u v …" at bounding box center [421, 234] width 772 height 262
click at [354, 277] on button "m" at bounding box center [366, 296] width 39 height 39
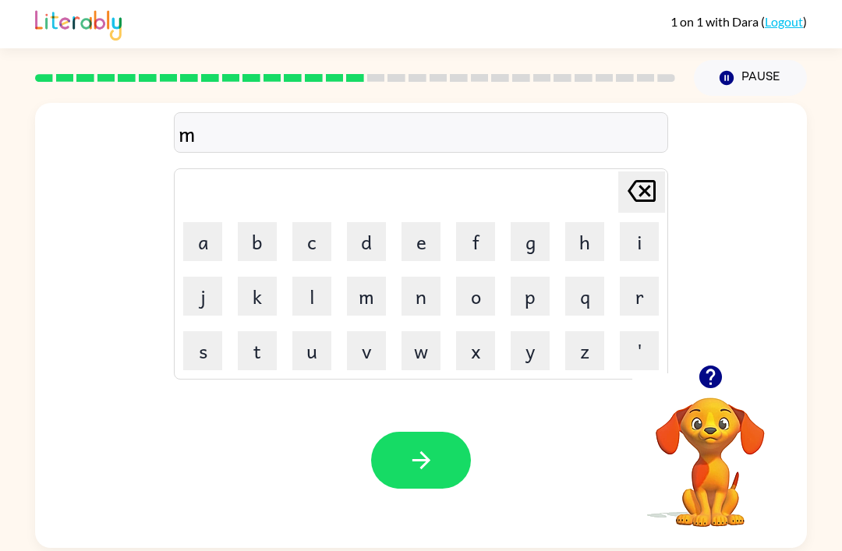
click at [489, 277] on button "o" at bounding box center [475, 296] width 39 height 39
click at [255, 222] on button "b" at bounding box center [257, 241] width 39 height 39
click at [422, 222] on button "e" at bounding box center [421, 241] width 39 height 39
click at [437, 432] on button "button" at bounding box center [421, 460] width 100 height 57
click at [586, 277] on button "q" at bounding box center [584, 296] width 39 height 39
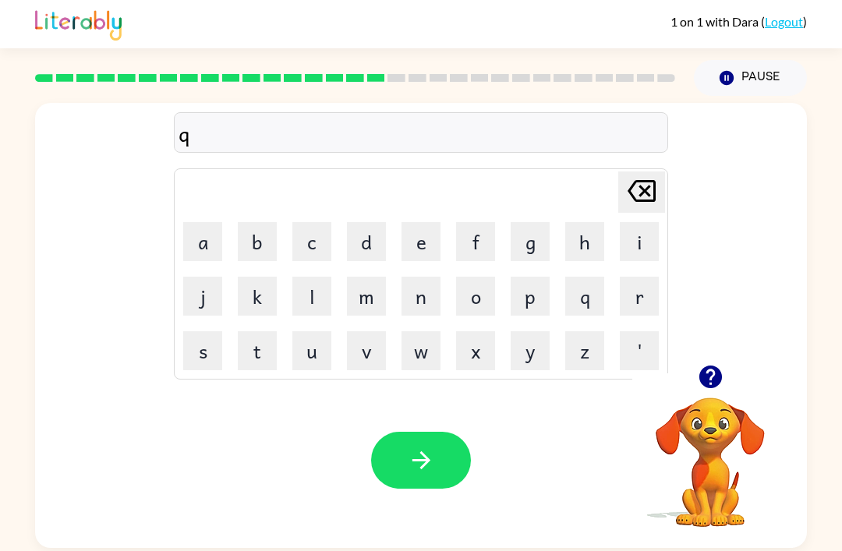
click at [309, 331] on button "u" at bounding box center [311, 350] width 39 height 39
click at [628, 222] on button "i" at bounding box center [639, 241] width 39 height 39
click at [268, 331] on button "t" at bounding box center [257, 350] width 39 height 39
click at [634, 222] on button "i" at bounding box center [639, 241] width 39 height 39
click at [426, 277] on button "n" at bounding box center [421, 296] width 39 height 39
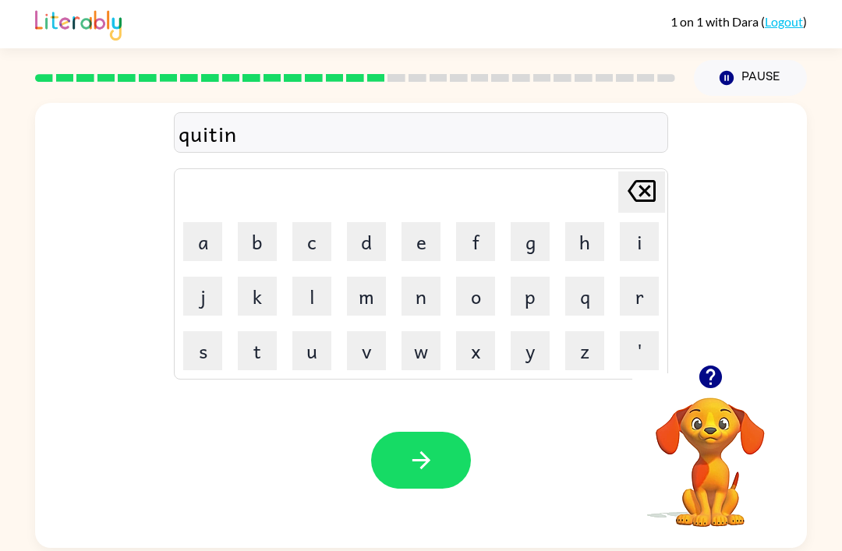
click at [541, 222] on button "g" at bounding box center [530, 241] width 39 height 39
click at [409, 447] on icon "button" at bounding box center [421, 460] width 27 height 27
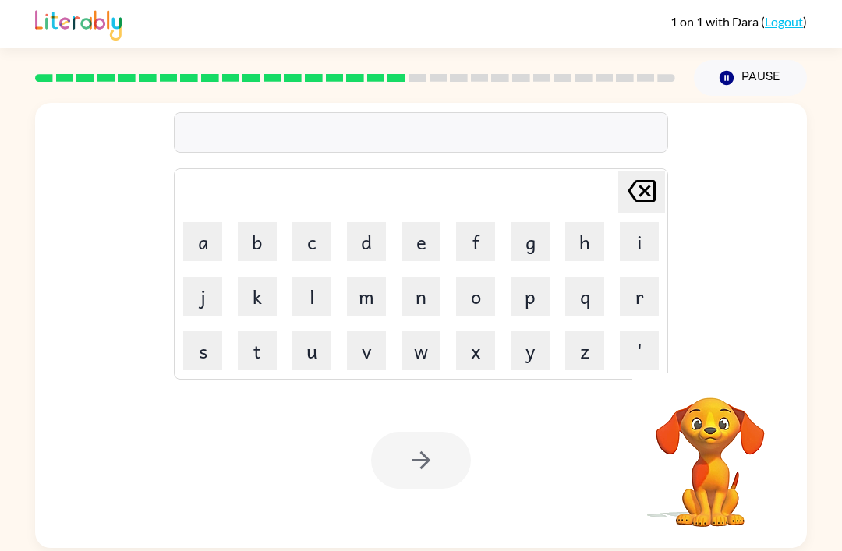
click at [317, 277] on button "l" at bounding box center [311, 296] width 39 height 39
click at [313, 331] on button "u" at bounding box center [311, 350] width 39 height 39
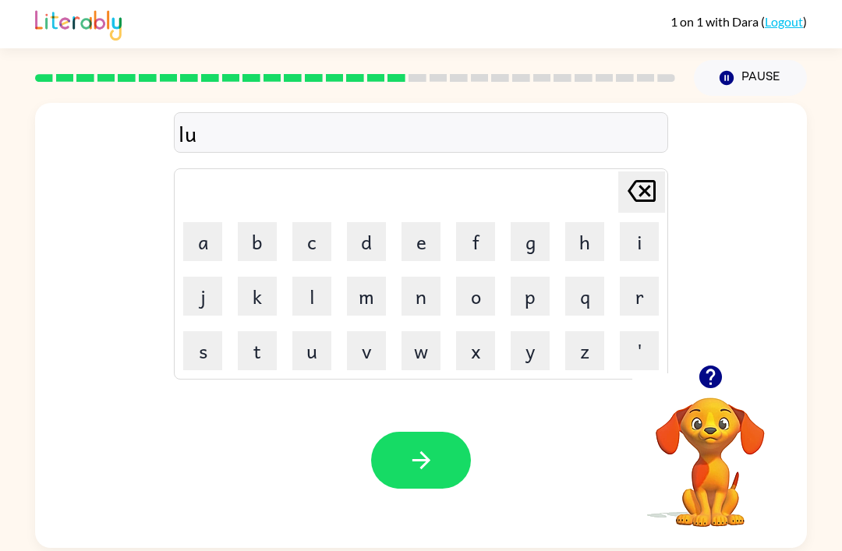
click at [310, 222] on button "c" at bounding box center [311, 241] width 39 height 39
click at [265, 277] on button "k" at bounding box center [257, 296] width 39 height 39
click at [644, 222] on button "i" at bounding box center [639, 241] width 39 height 39
click at [431, 222] on button "e" at bounding box center [421, 241] width 39 height 39
click at [215, 331] on button "s" at bounding box center [202, 350] width 39 height 39
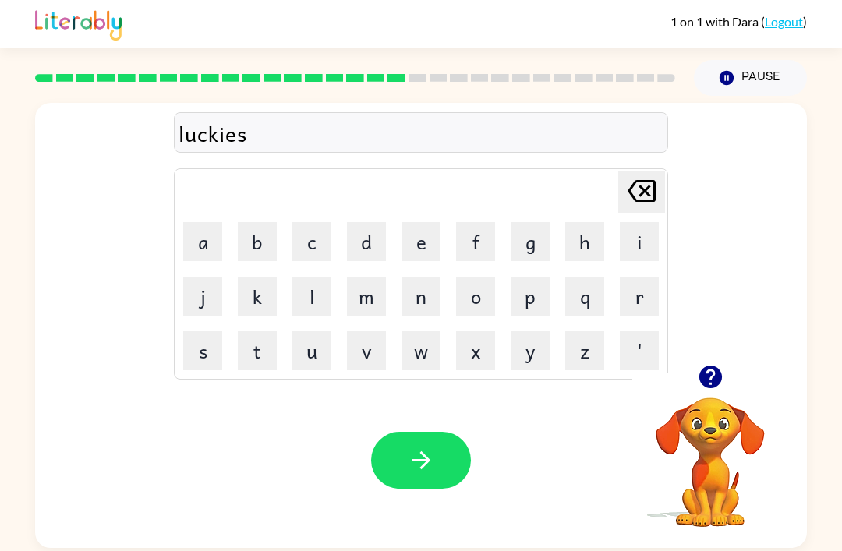
click at [246, 331] on button "t" at bounding box center [257, 350] width 39 height 39
click at [422, 447] on icon "button" at bounding box center [421, 460] width 27 height 27
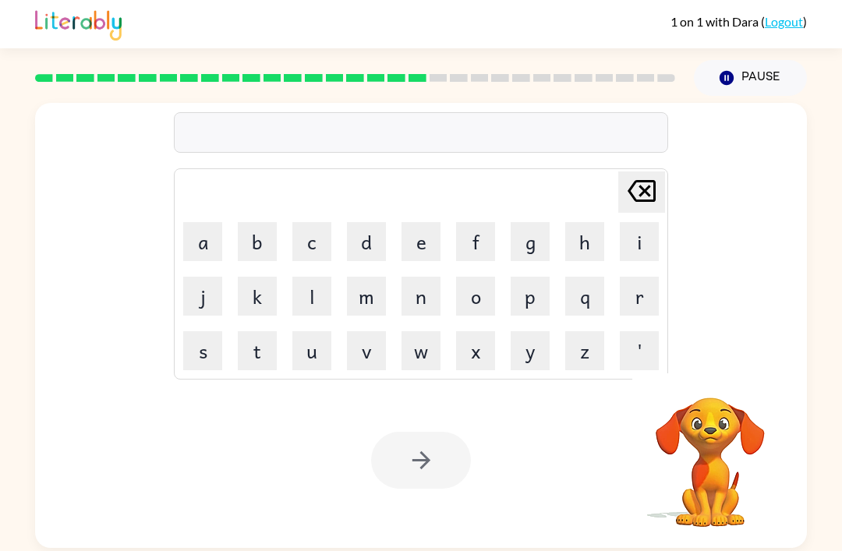
click at [264, 222] on button "b" at bounding box center [257, 241] width 39 height 39
click at [431, 222] on button "e" at bounding box center [421, 241] width 39 height 39
click at [320, 277] on button "l" at bounding box center [311, 296] width 39 height 39
click at [633, 222] on button "i" at bounding box center [639, 241] width 39 height 39
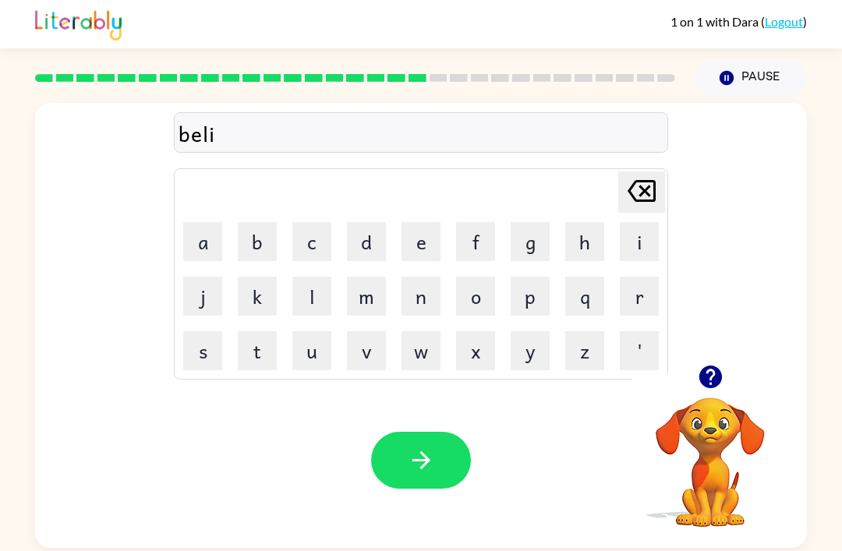
click at [378, 331] on button "v" at bounding box center [366, 350] width 39 height 39
click at [423, 222] on button "e" at bounding box center [421, 241] width 39 height 39
click at [208, 222] on button "a" at bounding box center [202, 241] width 39 height 39
click at [270, 222] on button "b" at bounding box center [257, 241] width 39 height 39
click at [315, 277] on button "l" at bounding box center [311, 296] width 39 height 39
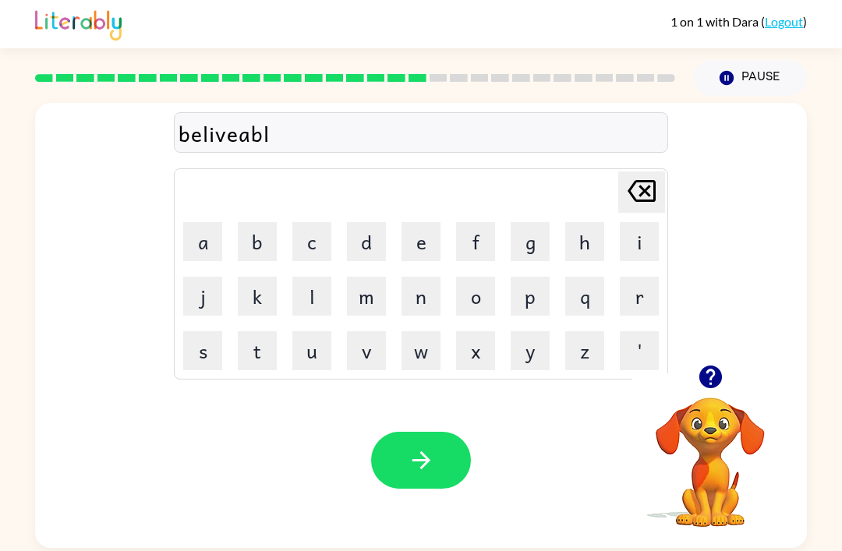
click at [420, 222] on button "e" at bounding box center [421, 241] width 39 height 39
click at [455, 432] on button "button" at bounding box center [421, 460] width 100 height 57
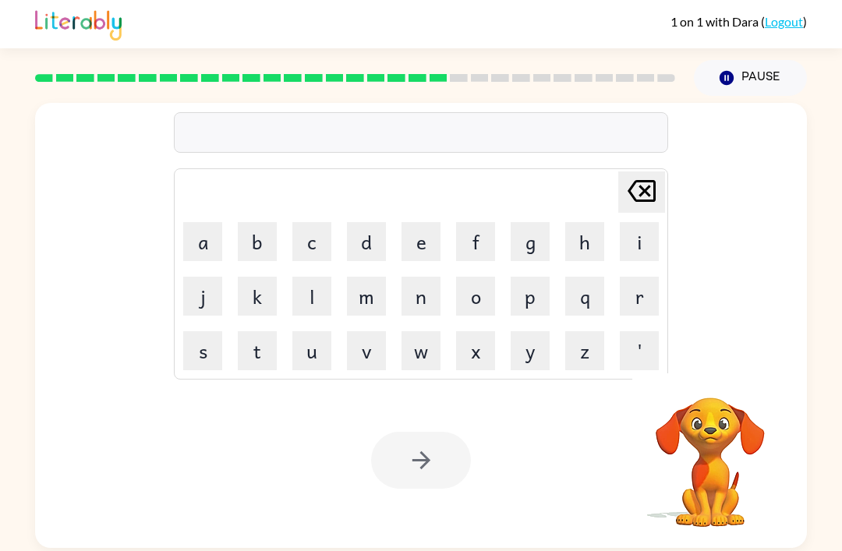
click at [490, 277] on button "o" at bounding box center [475, 296] width 39 height 39
click at [476, 222] on button "f" at bounding box center [475, 241] width 39 height 39
click at [479, 222] on button "f" at bounding box center [475, 241] width 39 height 39
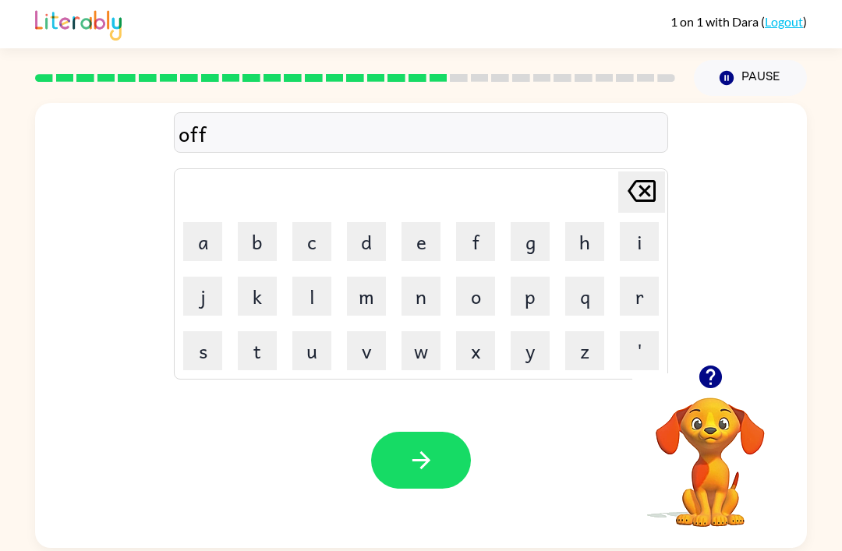
click at [425, 222] on button "e" at bounding box center [421, 241] width 39 height 39
click at [648, 277] on button "r" at bounding box center [639, 296] width 39 height 39
click at [422, 222] on button "e" at bounding box center [421, 241] width 39 height 39
click at [356, 222] on button "d" at bounding box center [366, 241] width 39 height 39
click at [643, 172] on icon "[PERSON_NAME] last character input" at bounding box center [641, 190] width 37 height 37
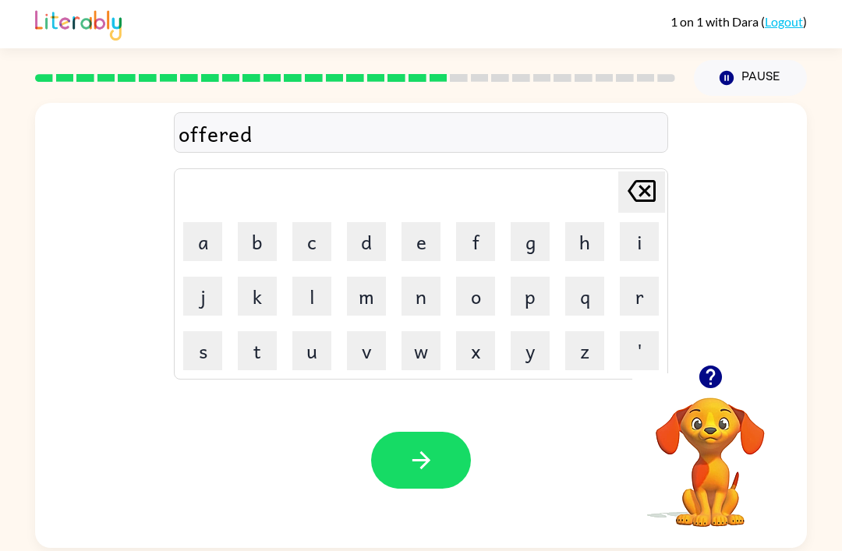
click at [642, 172] on icon "[PERSON_NAME] last character input" at bounding box center [641, 190] width 37 height 37
click at [626, 222] on button "i" at bounding box center [639, 241] width 39 height 39
click at [423, 222] on button "e" at bounding box center [421, 241] width 39 height 39
click at [365, 222] on button "d" at bounding box center [366, 241] width 39 height 39
click at [420, 432] on button "button" at bounding box center [421, 460] width 100 height 57
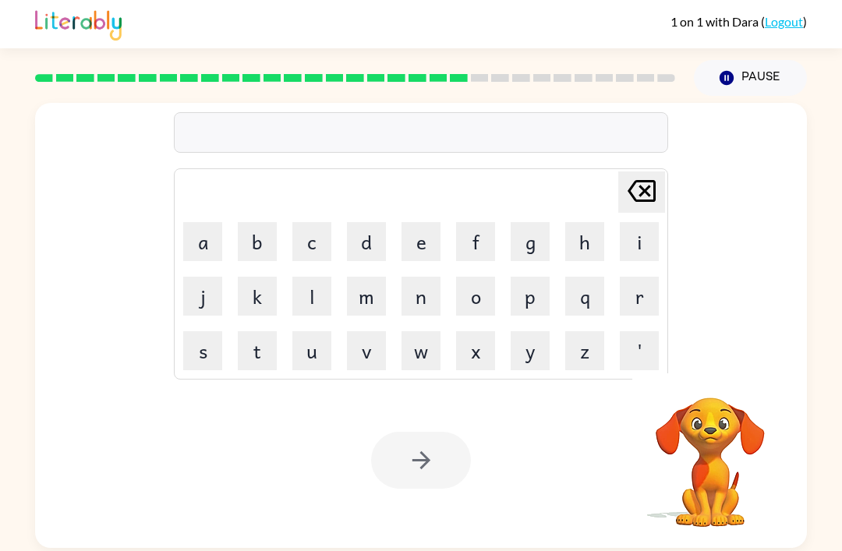
click at [218, 222] on button "a" at bounding box center [202, 241] width 39 height 39
click at [356, 222] on button "d" at bounding box center [366, 241] width 39 height 39
click at [642, 222] on button "i" at bounding box center [639, 241] width 39 height 39
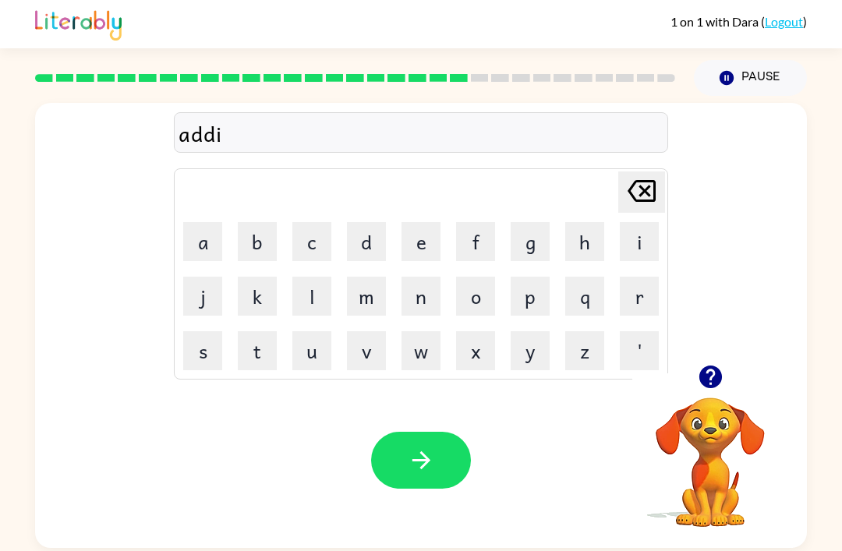
click at [324, 331] on button "u" at bounding box center [311, 350] width 39 height 39
click at [433, 222] on button "e" at bounding box center [421, 241] width 39 height 39
click at [367, 222] on button "d" at bounding box center [366, 241] width 39 height 39
click at [432, 432] on button "button" at bounding box center [421, 460] width 100 height 57
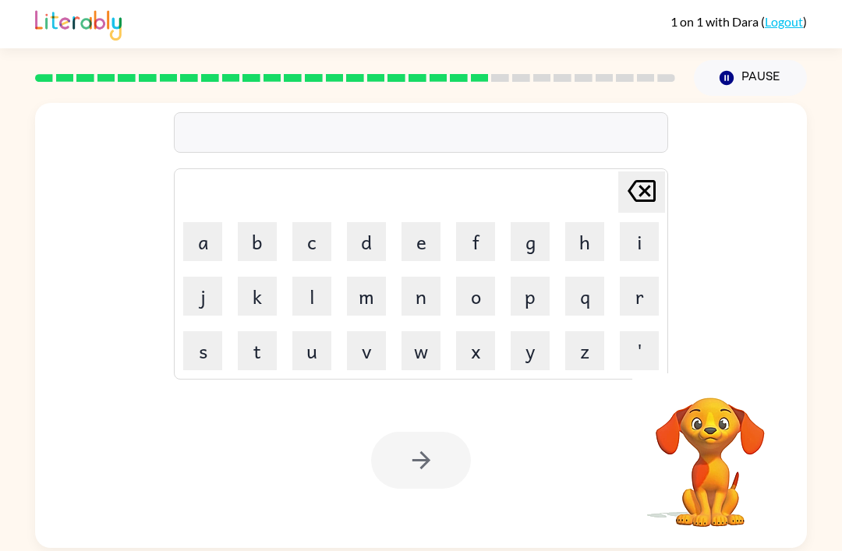
click at [318, 277] on button "l" at bounding box center [311, 296] width 39 height 39
click at [230, 193] on table "[PERSON_NAME] last character input a b c d e f g h i j k l m n o p q r s t u v …" at bounding box center [421, 274] width 493 height 210
click at [533, 331] on button "y" at bounding box center [530, 350] width 39 height 39
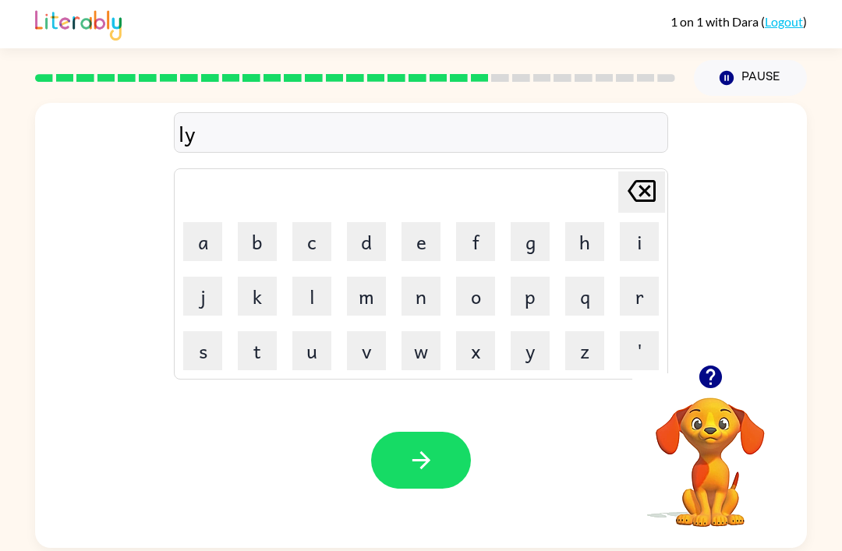
click at [646, 180] on icon at bounding box center [642, 191] width 28 height 22
click at [203, 222] on button "a" at bounding box center [202, 241] width 39 height 39
click at [529, 331] on button "y" at bounding box center [530, 350] width 39 height 39
click at [473, 277] on button "o" at bounding box center [475, 296] width 39 height 39
click at [316, 331] on button "u" at bounding box center [311, 350] width 39 height 39
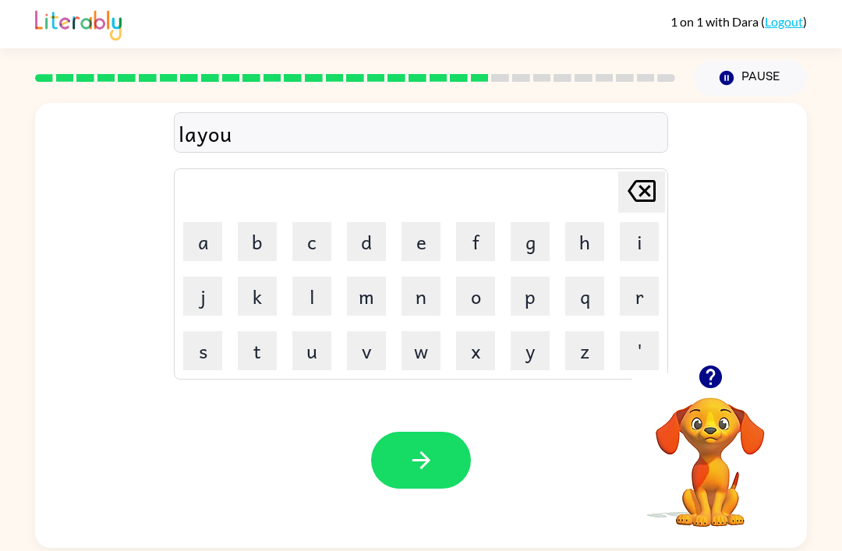
click at [249, 331] on button "t" at bounding box center [257, 350] width 39 height 39
click at [424, 447] on icon "button" at bounding box center [421, 460] width 27 height 27
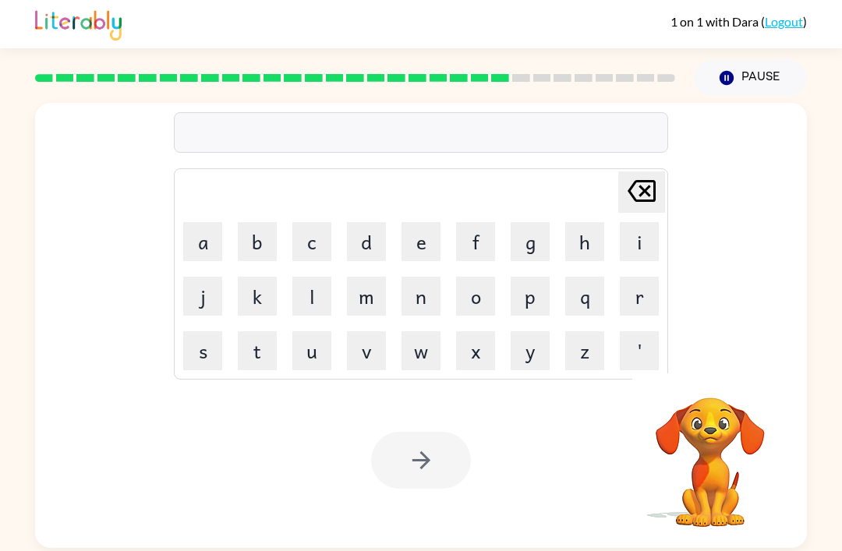
click at [426, 331] on button "w" at bounding box center [421, 350] width 39 height 39
click at [633, 222] on button "i" at bounding box center [639, 241] width 39 height 39
click at [428, 277] on button "n" at bounding box center [421, 296] width 39 height 39
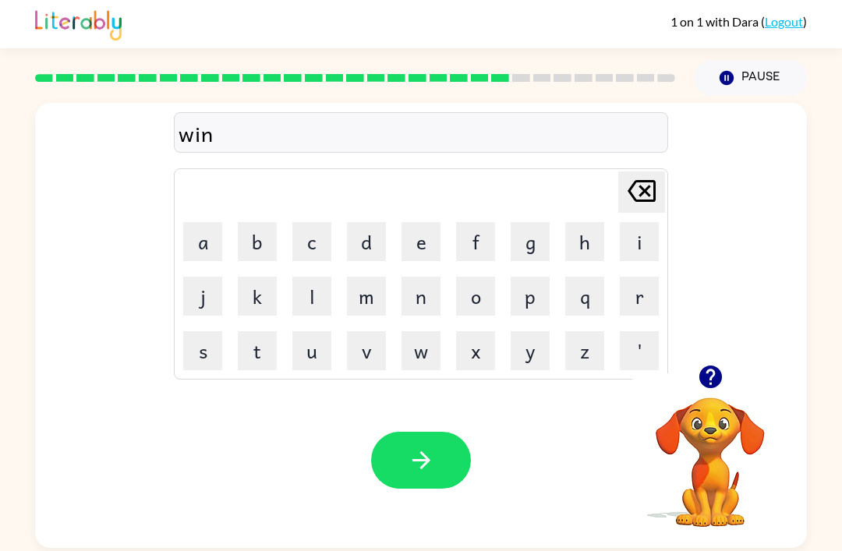
click at [275, 331] on button "t" at bounding box center [257, 350] width 39 height 39
click at [412, 222] on button "e" at bounding box center [421, 241] width 39 height 39
click at [643, 277] on button "r" at bounding box center [639, 296] width 39 height 39
click at [449, 432] on button "button" at bounding box center [421, 460] width 100 height 57
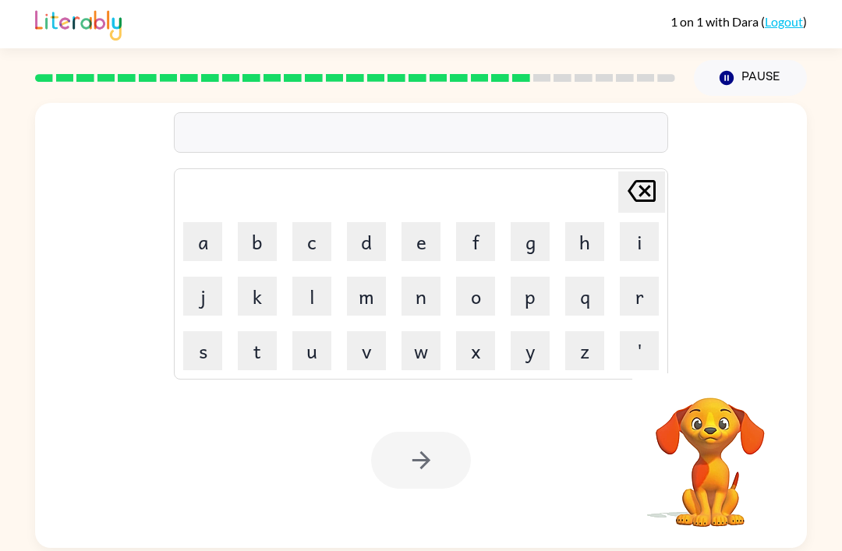
click at [534, 277] on button "p" at bounding box center [530, 296] width 39 height 39
click at [487, 277] on button "o" at bounding box center [475, 296] width 39 height 39
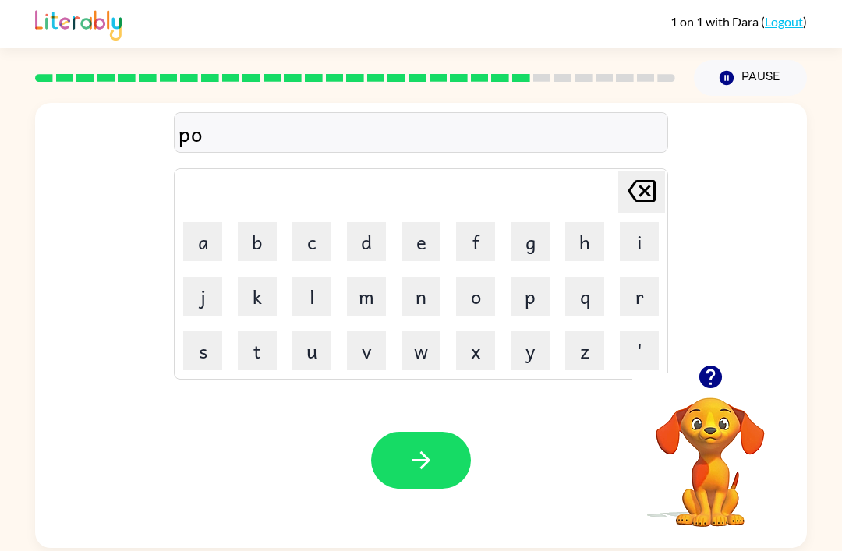
click at [316, 277] on button "l" at bounding box center [311, 296] width 39 height 39
click at [319, 331] on button "u" at bounding box center [311, 350] width 39 height 39
click at [259, 331] on button "t" at bounding box center [257, 350] width 39 height 39
click at [415, 222] on button "e" at bounding box center [421, 241] width 39 height 39
click at [354, 222] on button "d" at bounding box center [366, 241] width 39 height 39
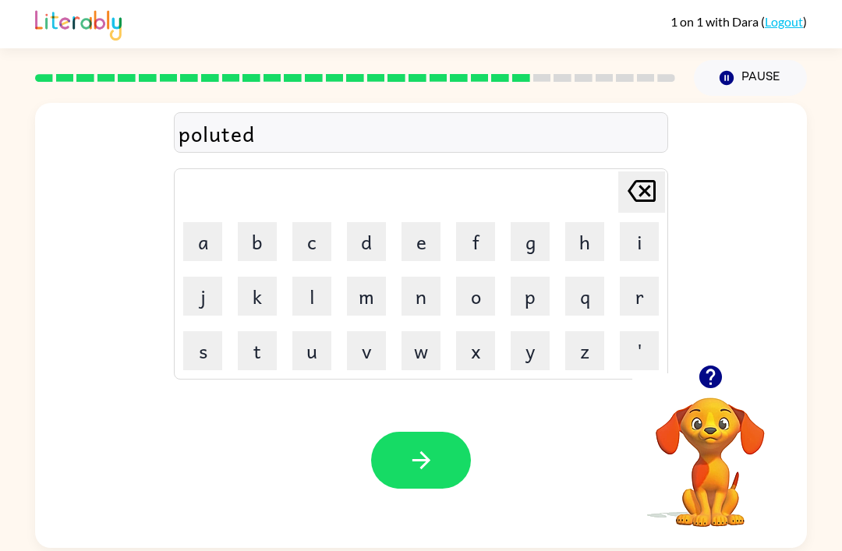
click at [384, 432] on button "button" at bounding box center [421, 460] width 100 height 57
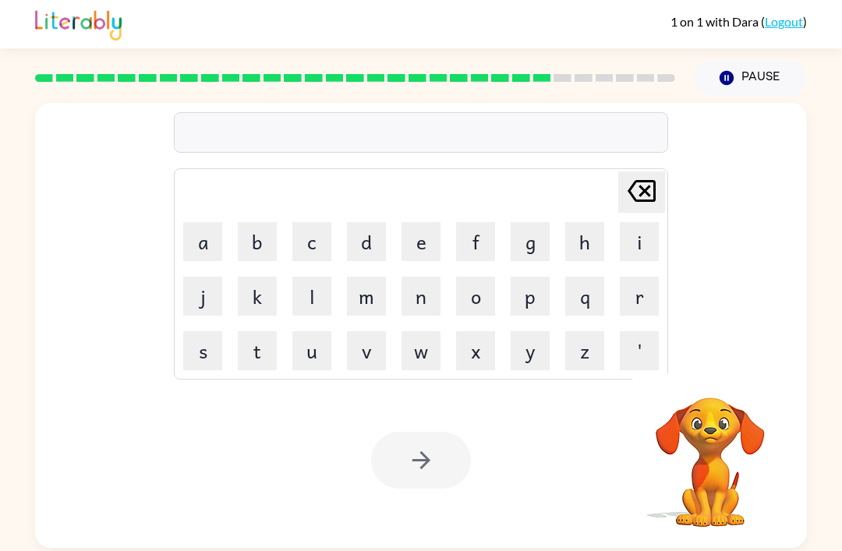
click at [313, 277] on button "l" at bounding box center [311, 296] width 39 height 39
click at [636, 222] on button "i" at bounding box center [639, 241] width 39 height 39
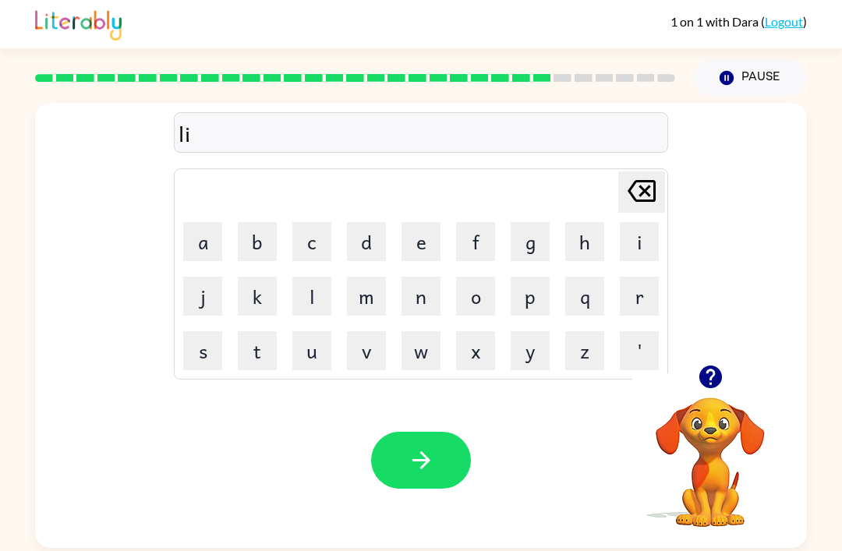
click at [210, 331] on button "s" at bounding box center [202, 350] width 39 height 39
click at [269, 331] on button "t" at bounding box center [257, 350] width 39 height 39
click at [636, 222] on button "i" at bounding box center [639, 241] width 39 height 39
click at [328, 222] on button "c" at bounding box center [311, 241] width 39 height 39
click at [268, 277] on button "k" at bounding box center [257, 296] width 39 height 39
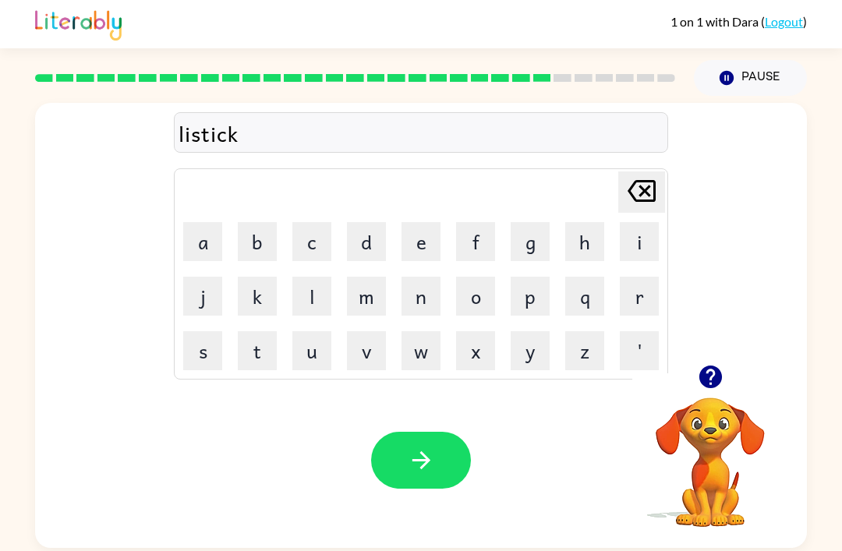
click at [655, 172] on icon "[PERSON_NAME] last character input" at bounding box center [641, 190] width 37 height 37
click at [644, 172] on icon "[PERSON_NAME] last character input" at bounding box center [641, 190] width 37 height 37
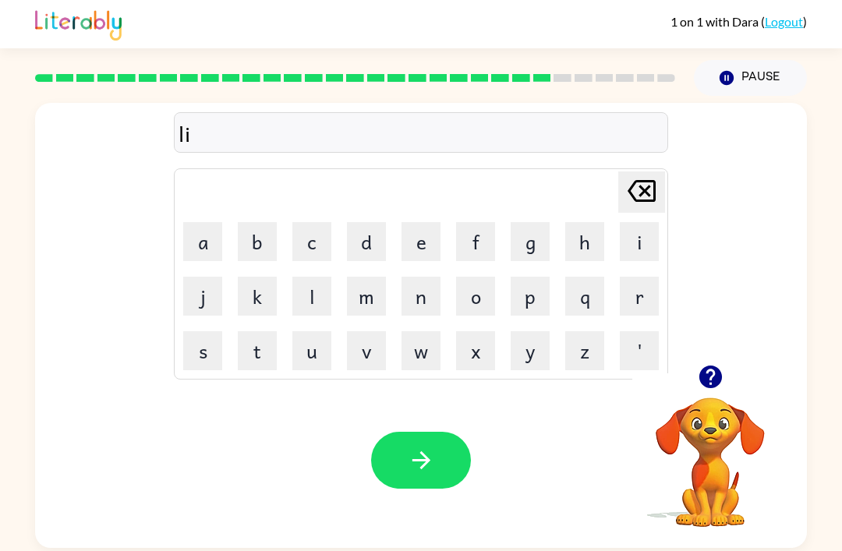
click at [545, 277] on button "p" at bounding box center [530, 296] width 39 height 39
click at [220, 331] on button "s" at bounding box center [202, 350] width 39 height 39
click at [264, 331] on button "t" at bounding box center [257, 350] width 39 height 39
click at [635, 222] on button "i" at bounding box center [639, 241] width 39 height 39
click at [308, 222] on button "c" at bounding box center [311, 241] width 39 height 39
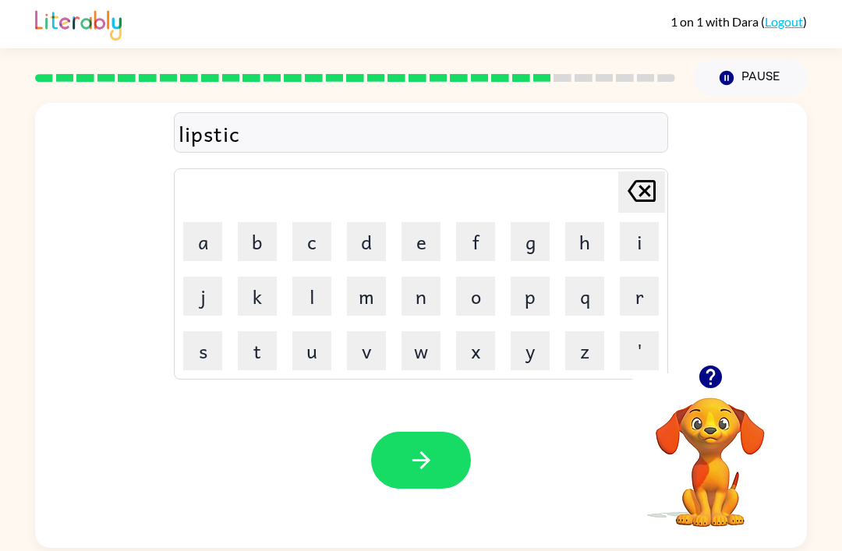
click at [258, 277] on button "k" at bounding box center [257, 296] width 39 height 39
click at [430, 447] on icon "button" at bounding box center [421, 460] width 27 height 27
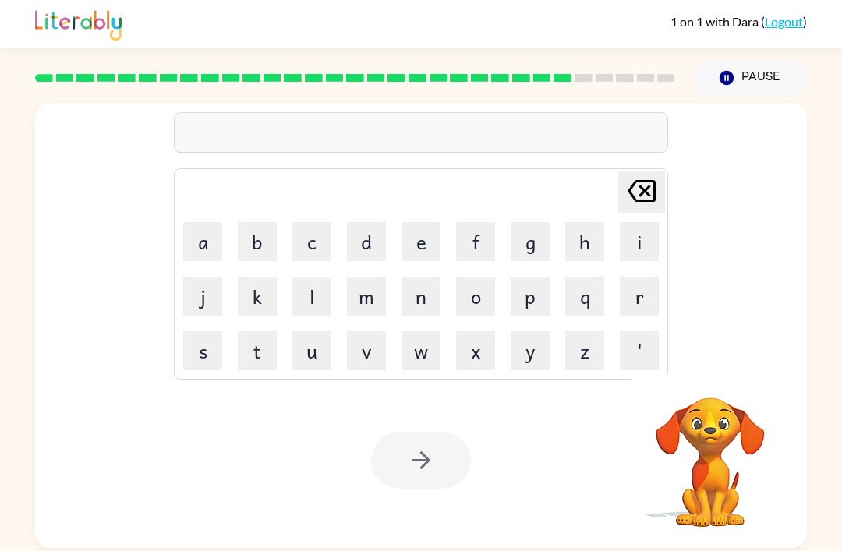
click at [214, 331] on button "s" at bounding box center [202, 350] width 39 height 39
click at [262, 331] on button "t" at bounding box center [257, 350] width 39 height 39
click at [472, 277] on button "o" at bounding box center [475, 296] width 39 height 39
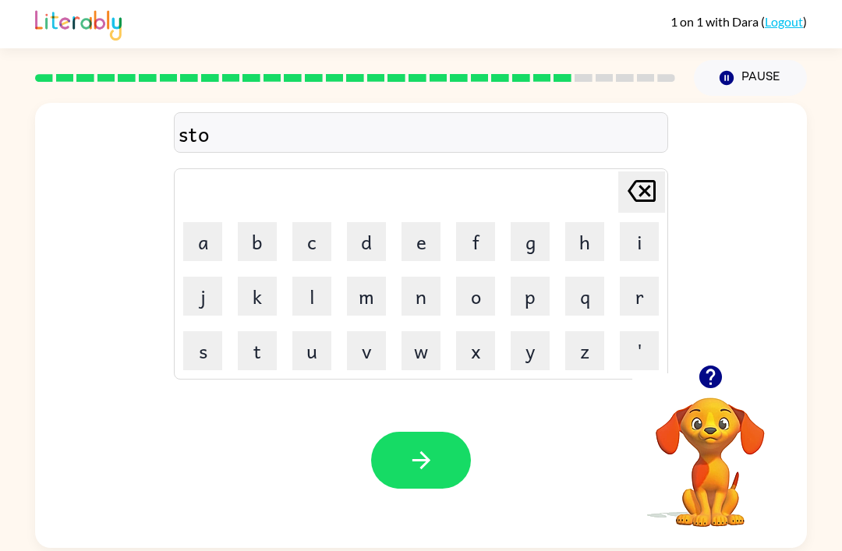
click at [525, 277] on button "p" at bounding box center [530, 296] width 39 height 39
click at [629, 172] on icon "[PERSON_NAME] last character input" at bounding box center [641, 190] width 37 height 37
click at [628, 172] on icon "[PERSON_NAME] last character input" at bounding box center [641, 190] width 37 height 37
click at [641, 172] on icon "[PERSON_NAME] last character input" at bounding box center [641, 190] width 37 height 37
click at [268, 331] on button "t" at bounding box center [257, 350] width 39 height 39
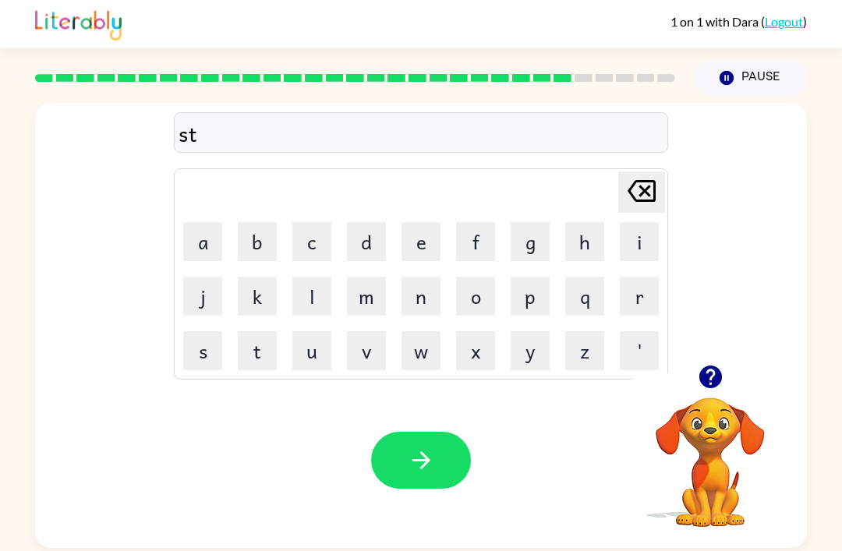
click at [479, 277] on button "o" at bounding box center [475, 296] width 39 height 39
click at [540, 277] on button "p" at bounding box center [530, 296] width 39 height 39
click at [261, 331] on button "t" at bounding box center [257, 350] width 39 height 39
click at [642, 180] on icon at bounding box center [642, 191] width 28 height 22
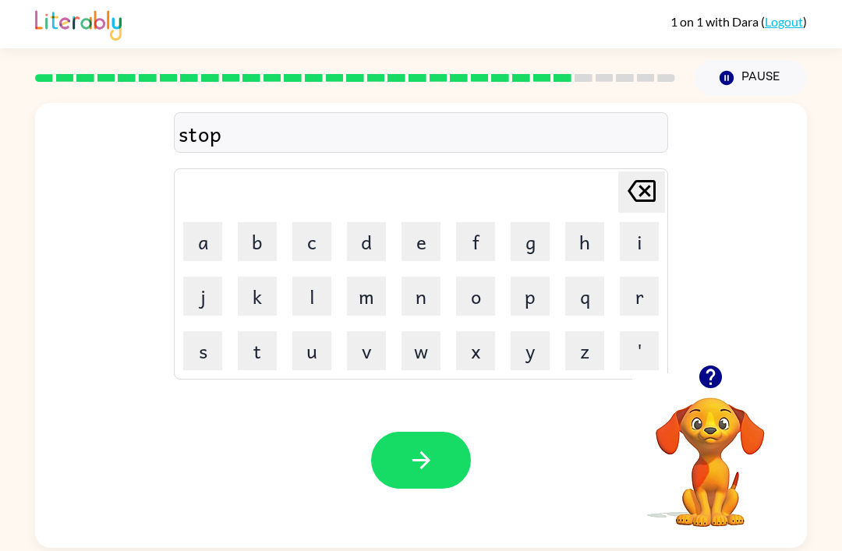
click at [632, 172] on icon "[PERSON_NAME] last character input" at bounding box center [641, 190] width 37 height 37
click at [630, 180] on icon at bounding box center [642, 191] width 28 height 22
click at [525, 277] on button "p" at bounding box center [530, 296] width 39 height 39
click at [466, 277] on button "o" at bounding box center [475, 296] width 39 height 39
click at [636, 277] on button "r" at bounding box center [639, 296] width 39 height 39
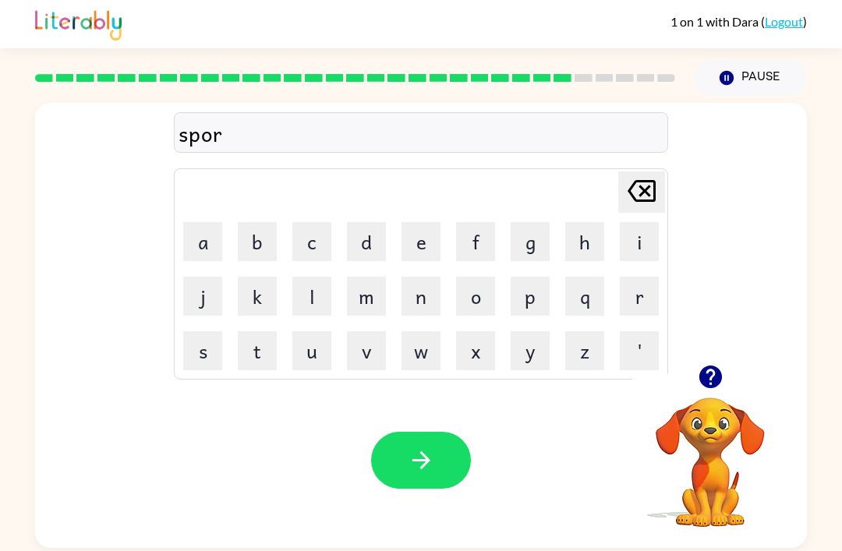
click at [268, 331] on button "t" at bounding box center [257, 350] width 39 height 39
click at [369, 277] on button "m" at bounding box center [366, 296] width 39 height 39
click at [220, 222] on button "a" at bounding box center [202, 241] width 39 height 39
click at [644, 172] on icon "[PERSON_NAME] last character input" at bounding box center [641, 190] width 37 height 37
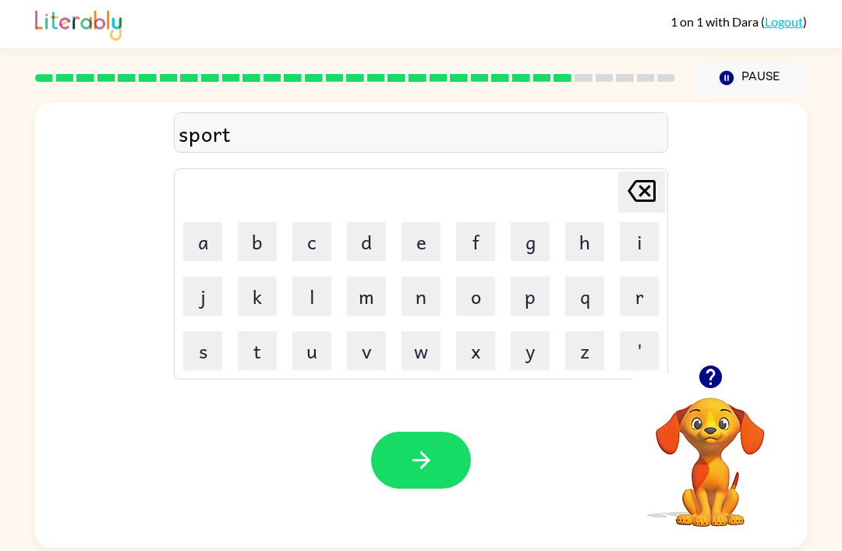
click at [195, 331] on button "s" at bounding box center [202, 350] width 39 height 39
click at [360, 277] on button "m" at bounding box center [366, 296] width 39 height 39
click at [216, 222] on button "a" at bounding box center [202, 241] width 39 height 39
click at [202, 331] on button "s" at bounding box center [202, 350] width 39 height 39
click at [631, 180] on icon at bounding box center [642, 191] width 28 height 22
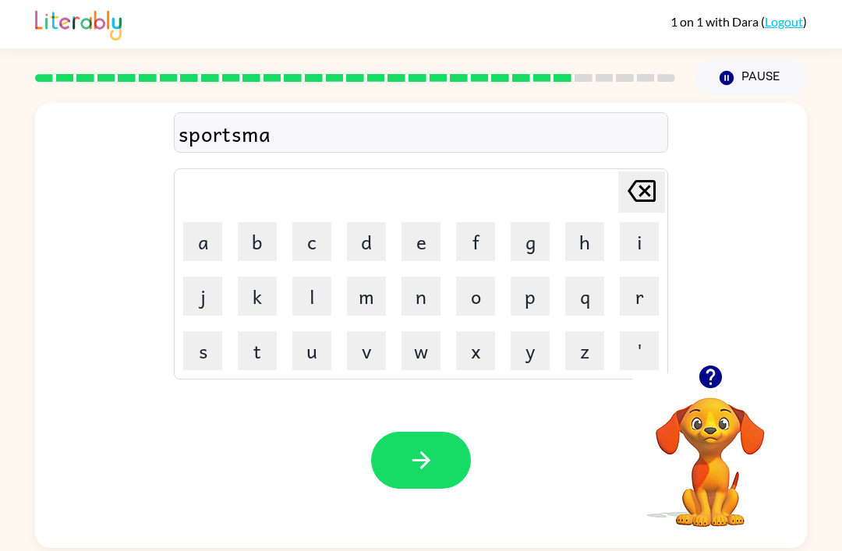
click at [436, 277] on button "n" at bounding box center [421, 296] width 39 height 39
click at [209, 331] on button "s" at bounding box center [202, 350] width 39 height 39
click at [565, 222] on button "h" at bounding box center [584, 241] width 39 height 39
click at [634, 222] on button "i" at bounding box center [639, 241] width 39 height 39
click at [523, 277] on button "p" at bounding box center [530, 296] width 39 height 39
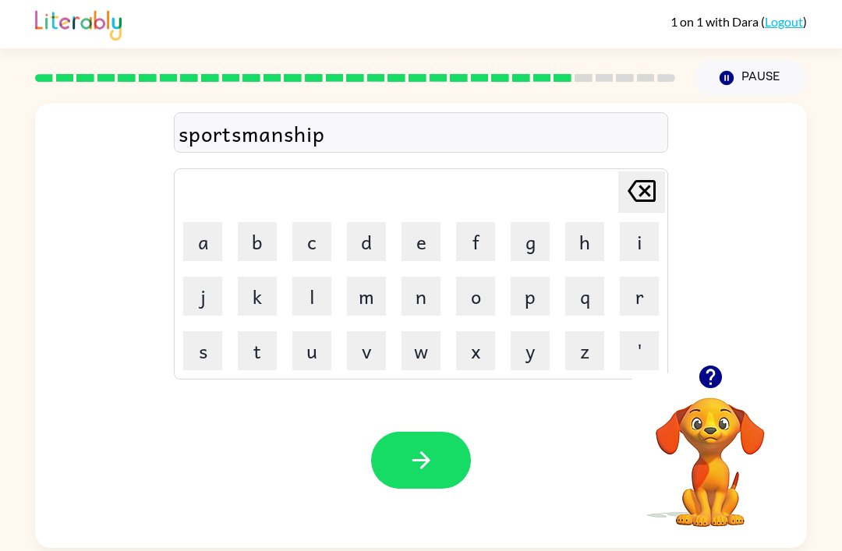
click at [409, 441] on button "button" at bounding box center [421, 460] width 100 height 57
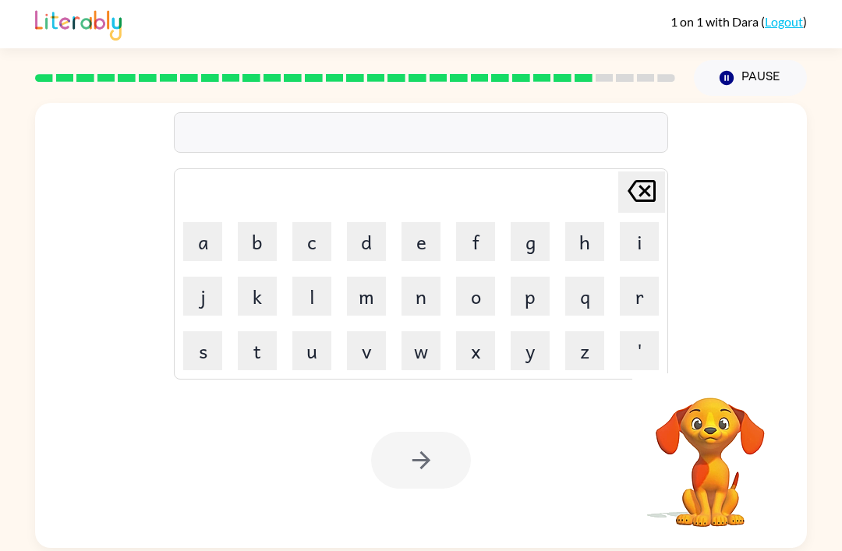
click at [479, 222] on button "f" at bounding box center [475, 241] width 39 height 39
click at [483, 277] on button "o" at bounding box center [475, 296] width 39 height 39
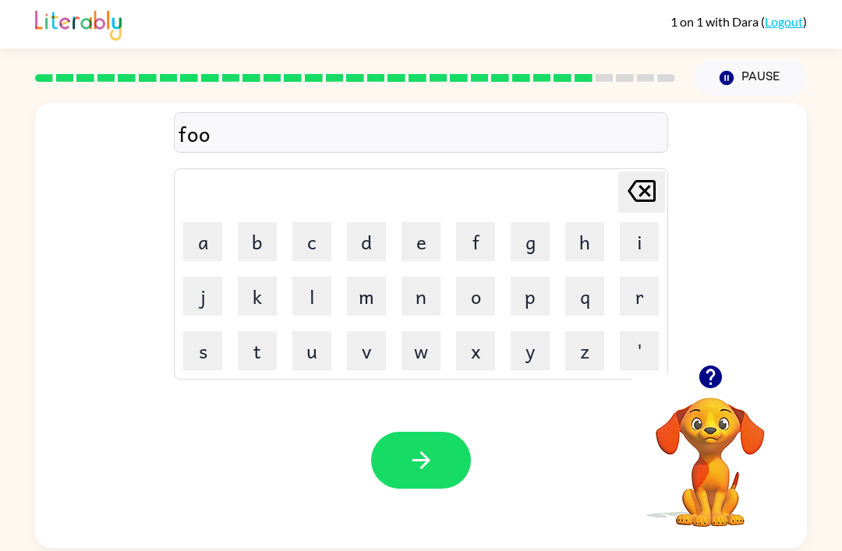
click at [242, 331] on button "t" at bounding box center [257, 350] width 39 height 39
click at [423, 451] on icon "button" at bounding box center [421, 460] width 18 height 18
click at [272, 331] on button "t" at bounding box center [257, 350] width 39 height 39
click at [409, 222] on button "e" at bounding box center [421, 241] width 39 height 39
click at [628, 277] on button "r" at bounding box center [639, 296] width 39 height 39
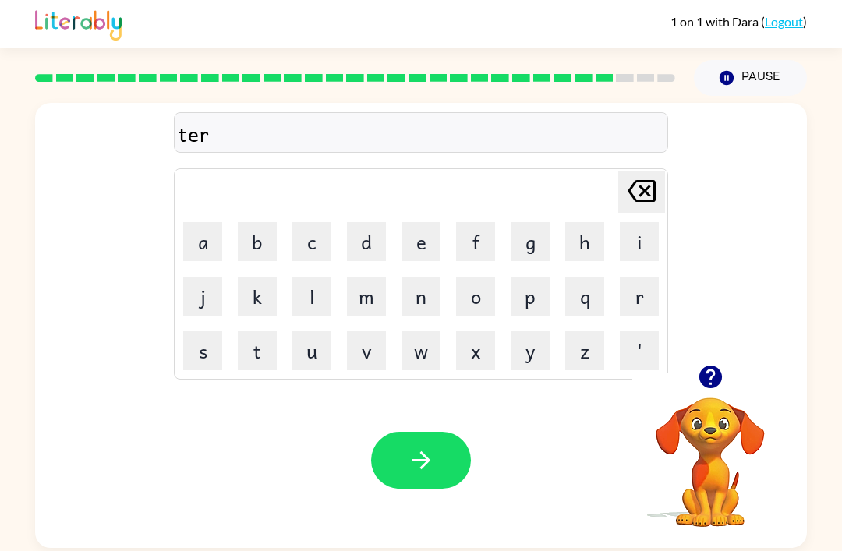
click at [367, 277] on button "m" at bounding box center [366, 296] width 39 height 39
click at [475, 277] on button "o" at bounding box center [475, 296] width 39 height 39
click at [421, 277] on button "n" at bounding box center [421, 296] width 39 height 39
click at [628, 222] on button "i" at bounding box center [639, 241] width 39 height 39
click at [254, 331] on button "t" at bounding box center [257, 350] width 39 height 39
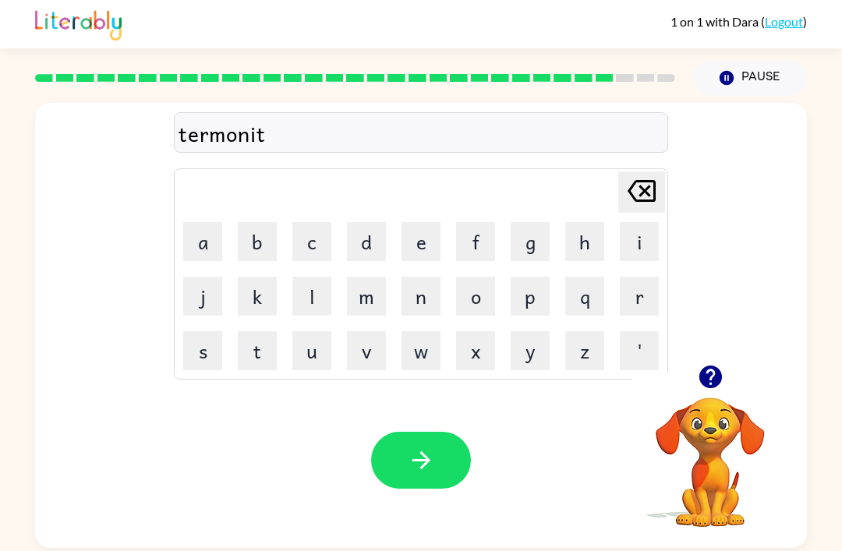
click at [412, 222] on button "e" at bounding box center [421, 241] width 39 height 39
click at [637, 277] on button "r" at bounding box center [639, 296] width 39 height 39
click at [446, 432] on button "button" at bounding box center [421, 460] width 100 height 57
click at [494, 222] on button "f" at bounding box center [475, 241] width 39 height 39
click at [433, 222] on button "e" at bounding box center [421, 241] width 39 height 39
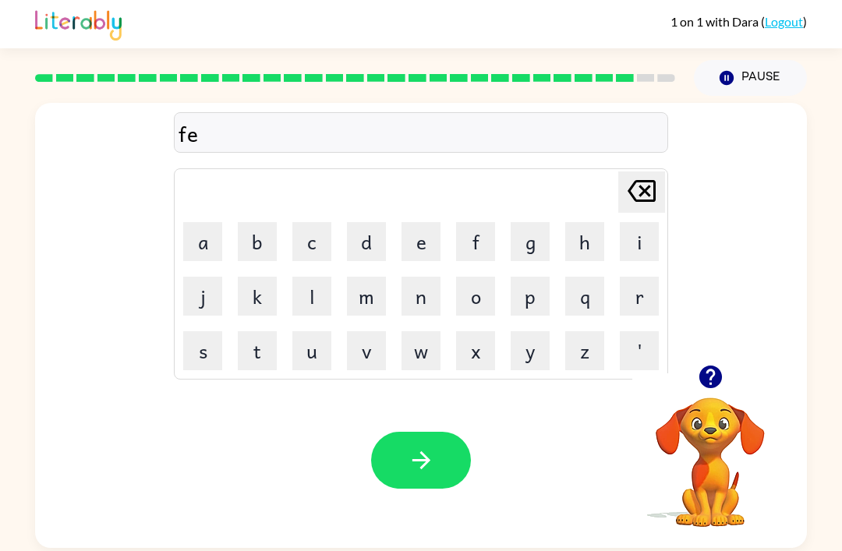
click at [317, 277] on button "l" at bounding box center [311, 296] width 39 height 39
click at [475, 277] on button "o" at bounding box center [475, 296] width 39 height 39
click at [425, 331] on button "w" at bounding box center [421, 350] width 39 height 39
click at [218, 331] on button "s" at bounding box center [202, 350] width 39 height 39
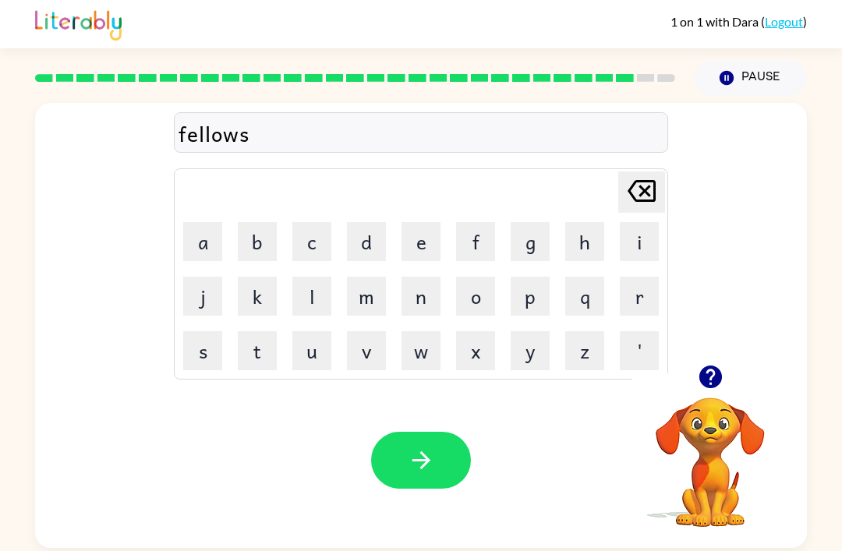
click at [575, 222] on button "h" at bounding box center [584, 241] width 39 height 39
click at [633, 222] on button "i" at bounding box center [639, 241] width 39 height 39
click at [515, 277] on button "p" at bounding box center [530, 296] width 39 height 39
click at [412, 432] on button "button" at bounding box center [421, 460] width 100 height 57
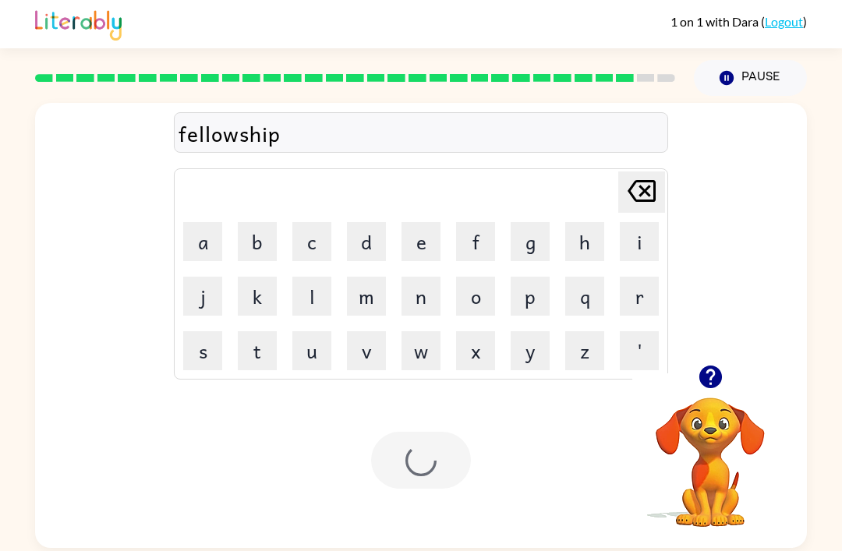
click at [747, 60] on button "Pause Pause" at bounding box center [750, 78] width 113 height 36
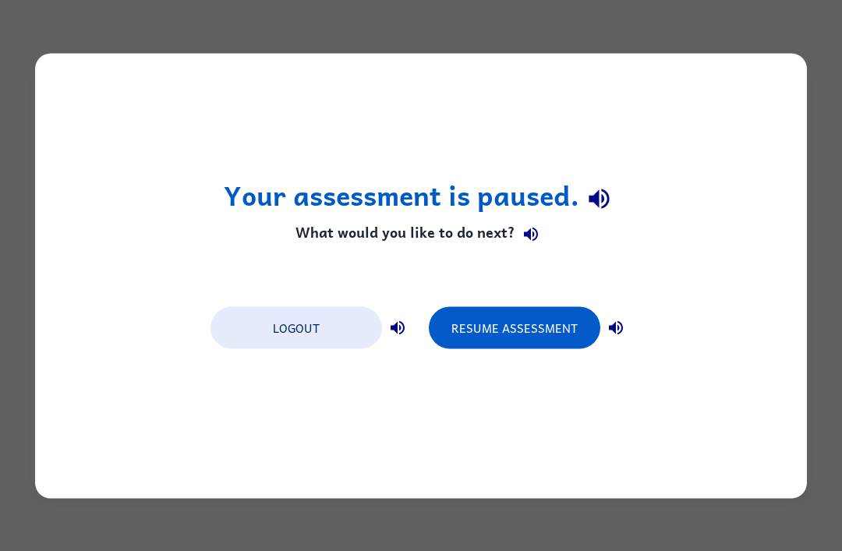
scroll to position [0, 0]
click at [812, 111] on div "Your assessment is paused. What would you like to do next? Logout Resume Assess…" at bounding box center [421, 275] width 842 height 551
click at [517, 334] on button "Resume Assessment" at bounding box center [515, 327] width 172 height 42
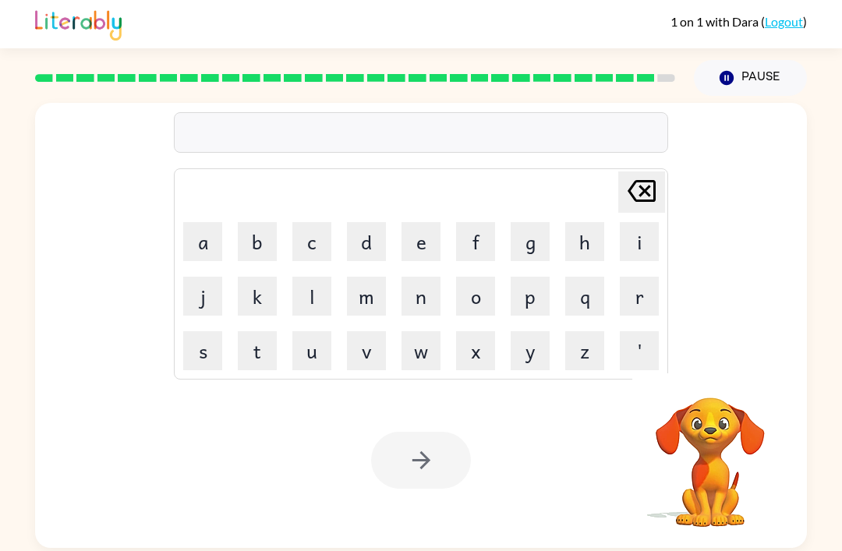
click at [258, 252] on button "b" at bounding box center [257, 241] width 39 height 39
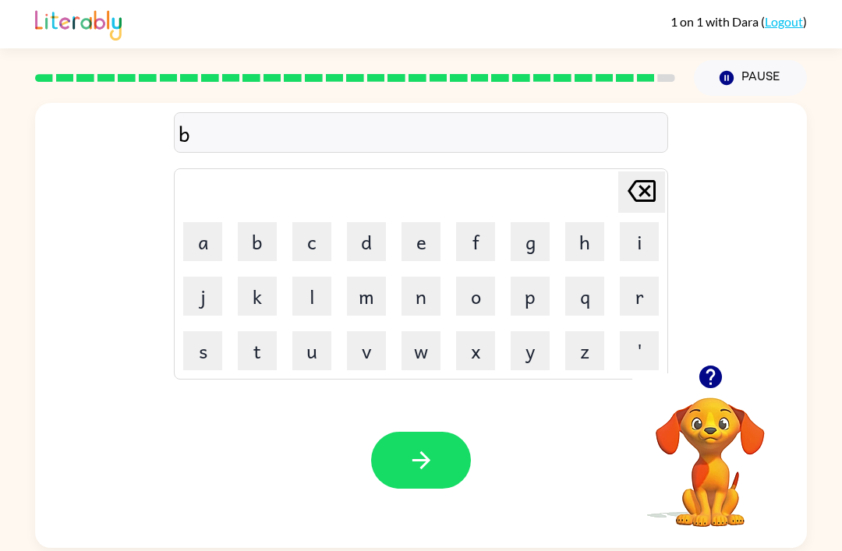
click at [214, 252] on button "a" at bounding box center [202, 241] width 39 height 39
click at [261, 350] on button "t" at bounding box center [257, 350] width 39 height 39
click at [260, 349] on button "t" at bounding box center [257, 350] width 39 height 39
click at [304, 288] on button "l" at bounding box center [311, 296] width 39 height 39
click at [404, 237] on button "e" at bounding box center [421, 241] width 39 height 39
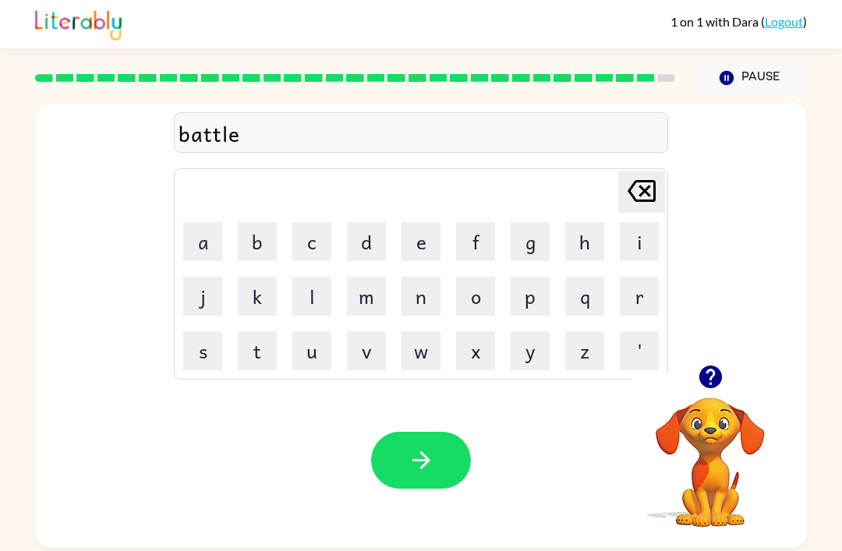
click at [530, 241] on button "g" at bounding box center [530, 241] width 39 height 39
click at [639, 297] on button "r" at bounding box center [639, 296] width 39 height 39
click at [483, 299] on button "o" at bounding box center [475, 296] width 39 height 39
click at [314, 352] on button "u" at bounding box center [311, 350] width 39 height 39
click at [422, 303] on button "n" at bounding box center [421, 296] width 39 height 39
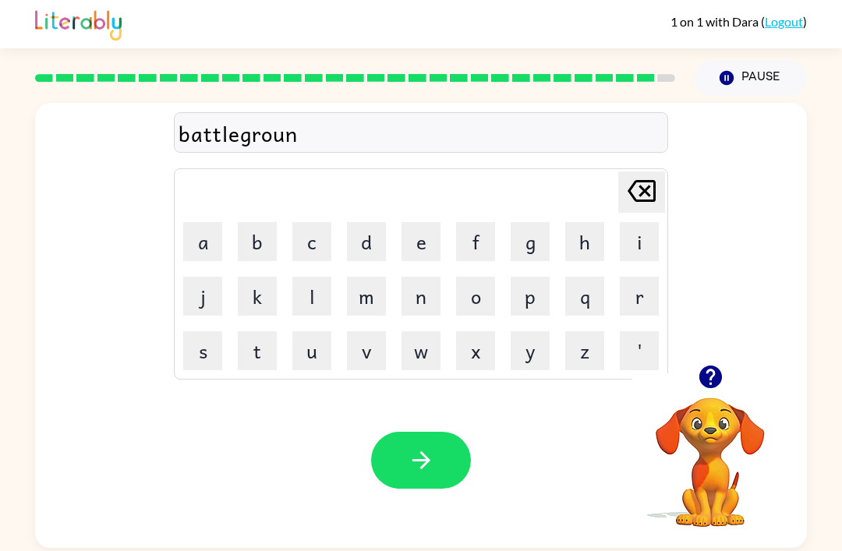
click at [360, 236] on button "d" at bounding box center [366, 241] width 39 height 39
click at [466, 470] on button "button" at bounding box center [421, 460] width 100 height 57
